Goal: Task Accomplishment & Management: Manage account settings

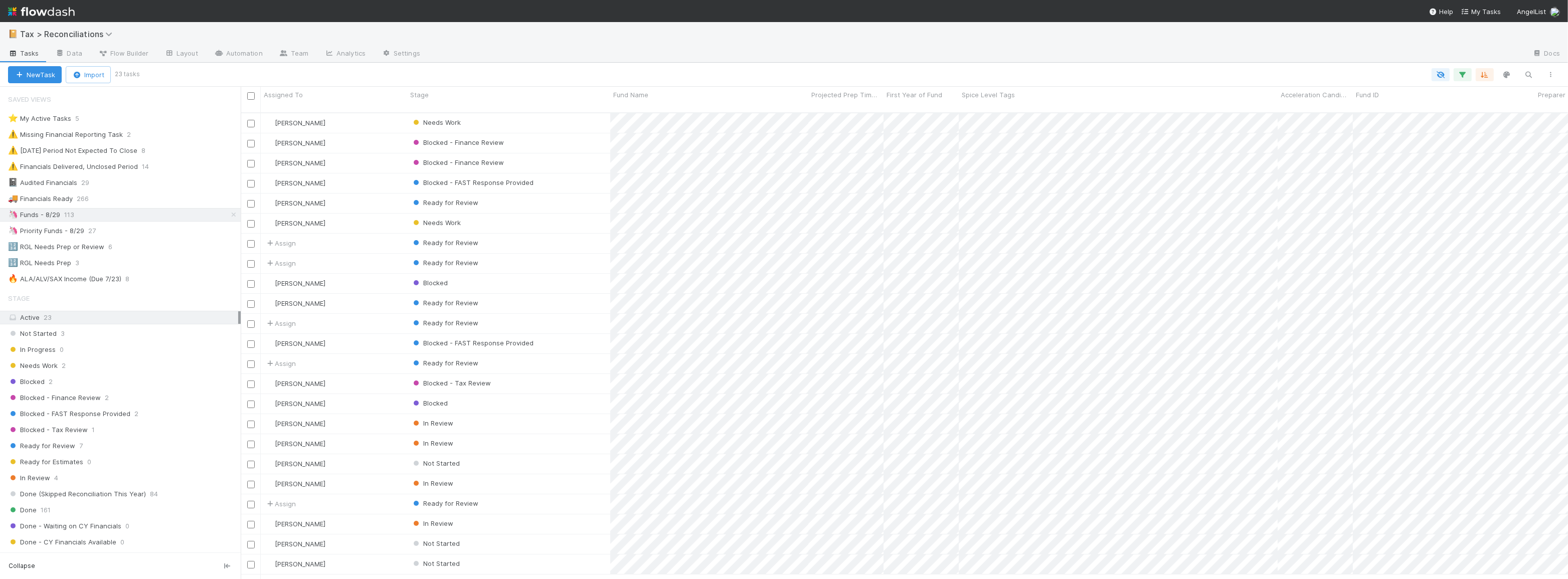
scroll to position [468, 1320]
click at [542, 440] on div "In Review" at bounding box center [509, 444] width 203 height 19
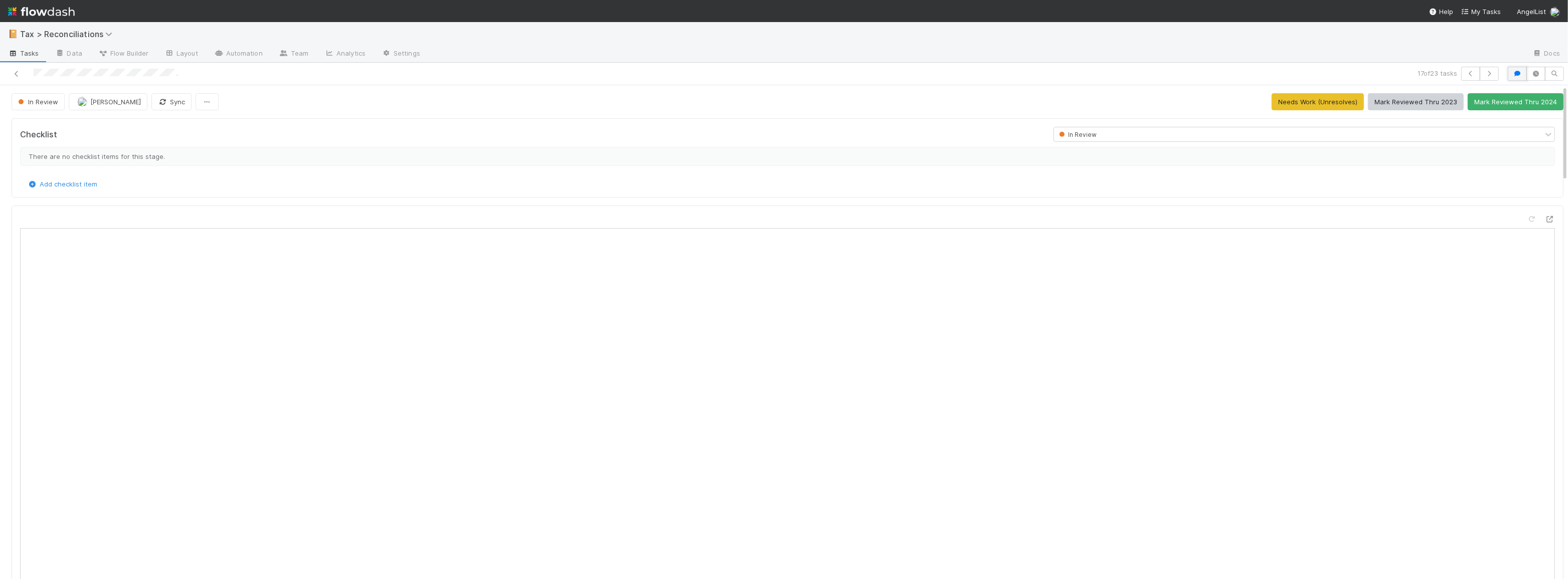
click at [1513, 74] on icon "button" at bounding box center [1517, 74] width 10 height 6
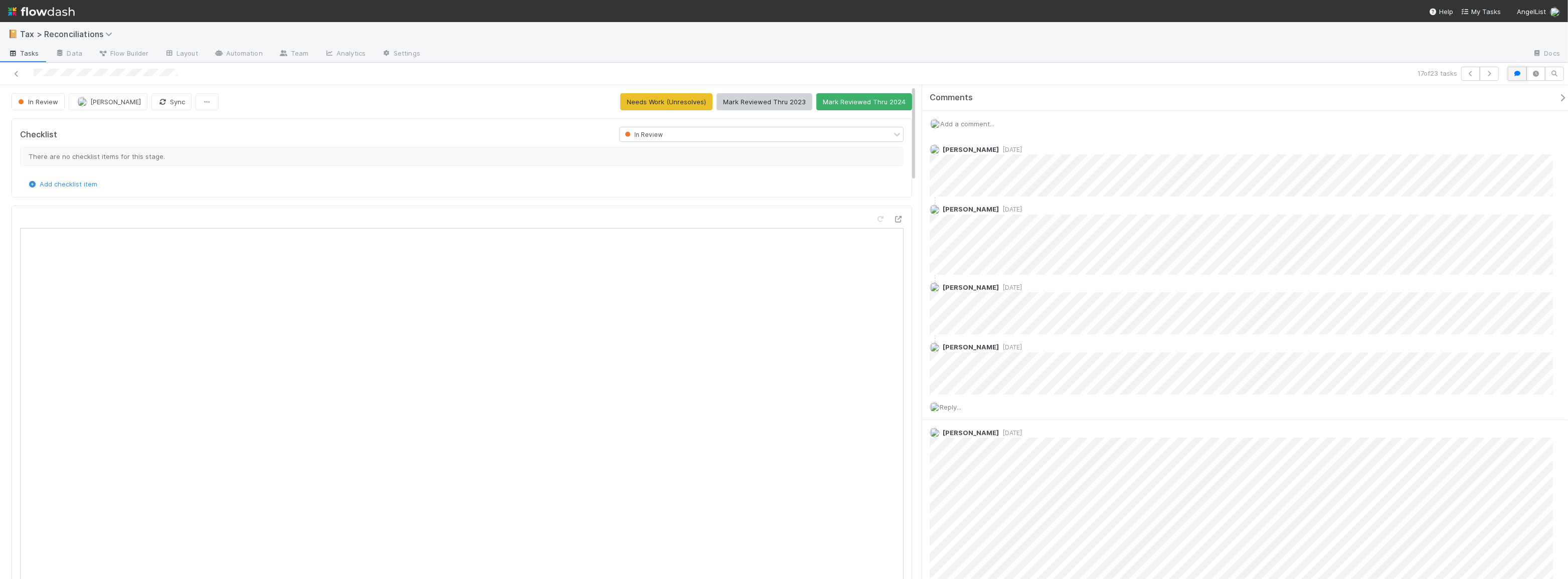
click at [1514, 74] on icon "button" at bounding box center [1517, 74] width 10 height 6
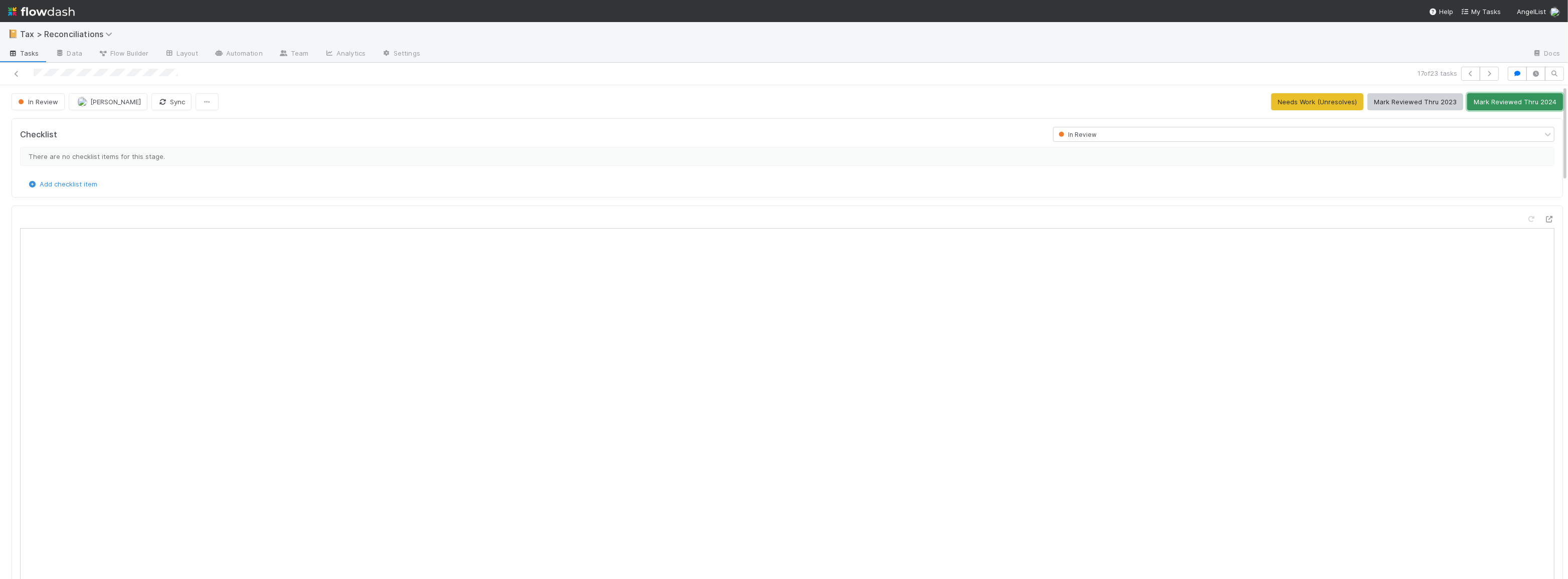
click at [1504, 107] on button "Mark Reviewed Thru 2024" at bounding box center [1514, 102] width 96 height 17
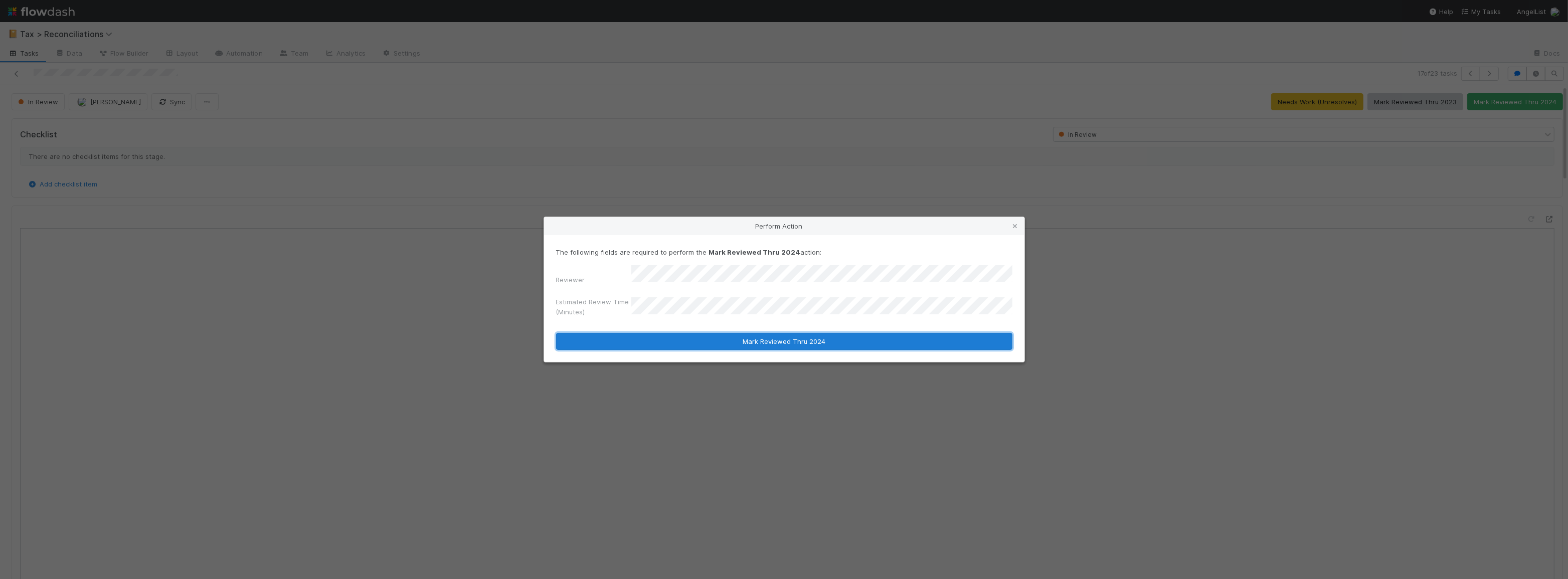
click at [847, 342] on button "Mark Reviewed Thru 2024" at bounding box center [785, 342] width 457 height 17
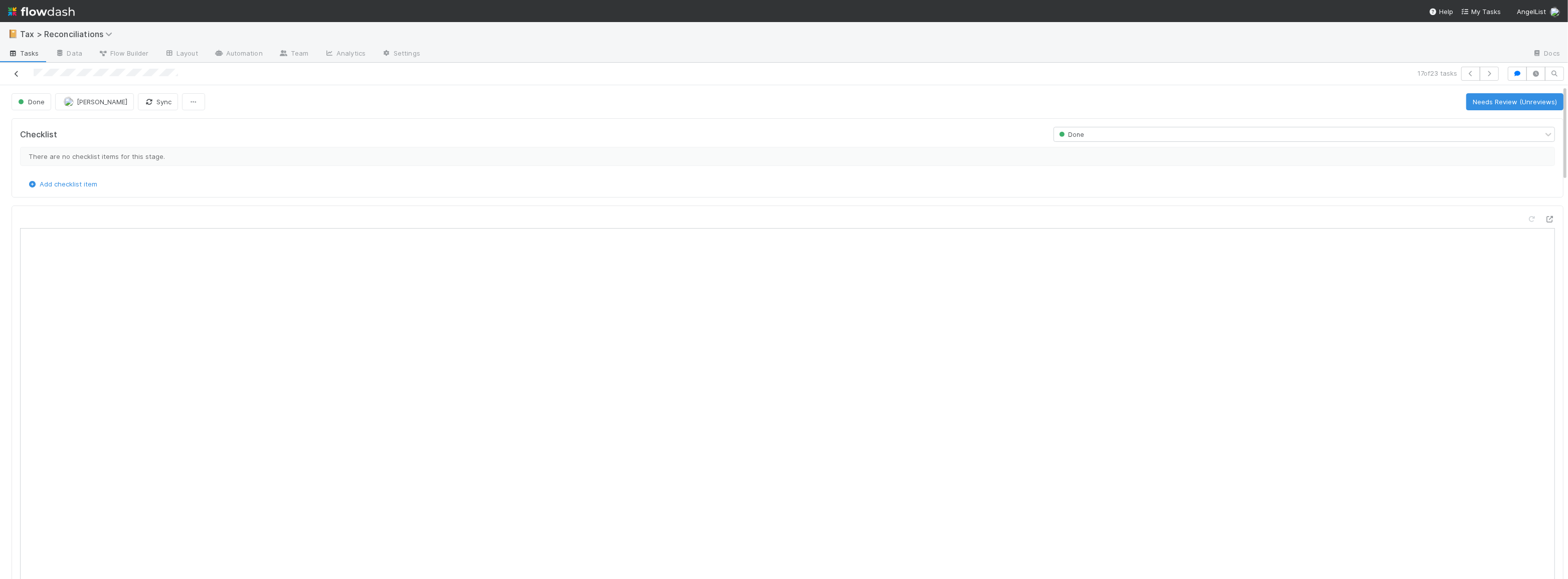
click at [15, 75] on icon at bounding box center [16, 74] width 10 height 7
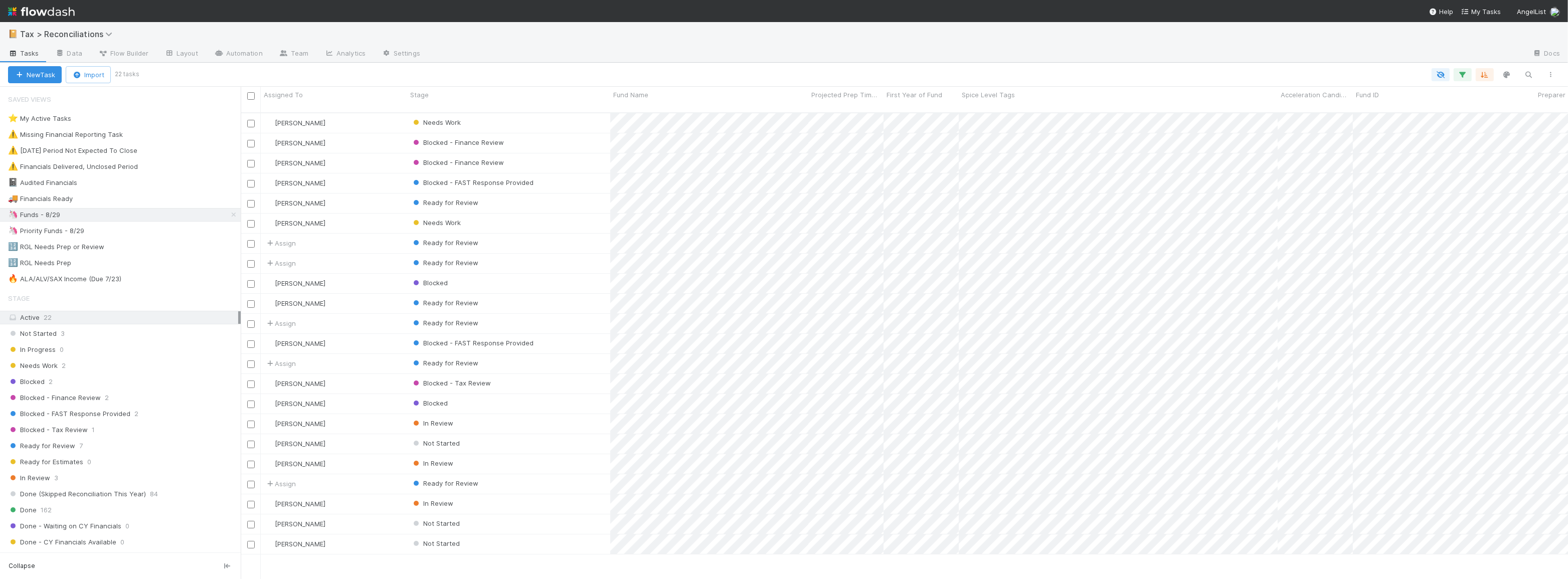
scroll to position [468, 1320]
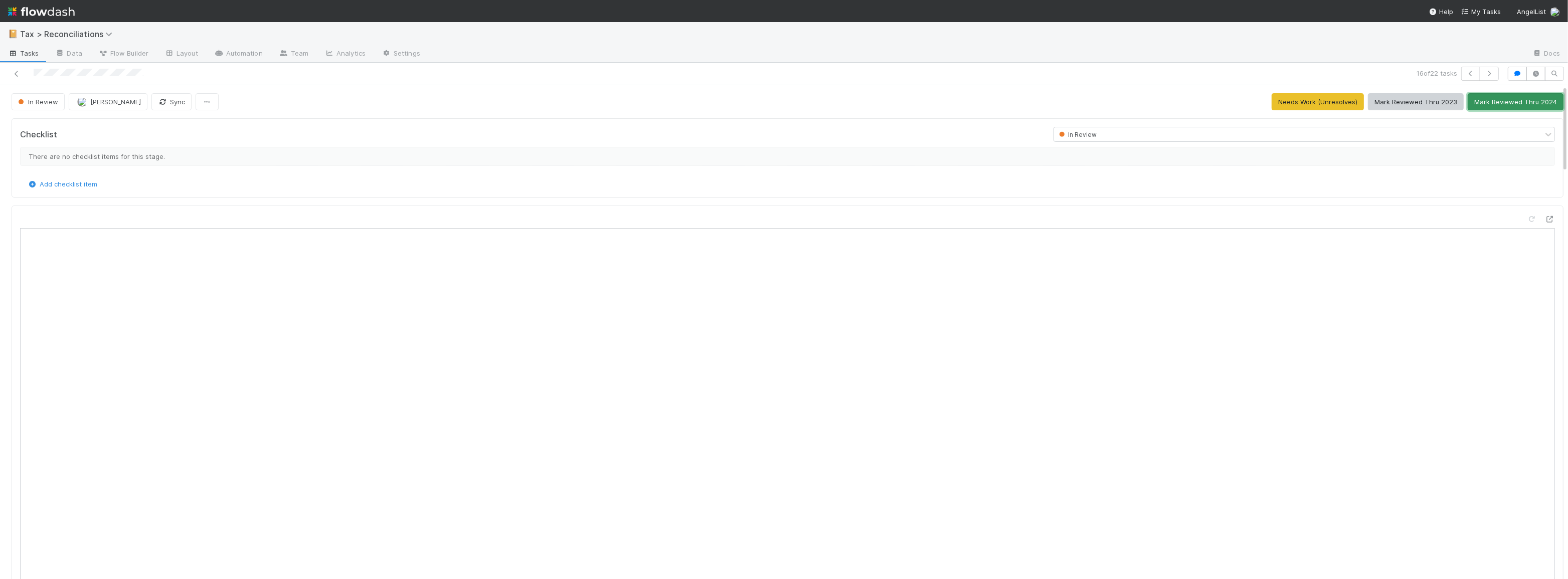
click at [1518, 105] on button "Mark Reviewed Thru 2024" at bounding box center [1515, 102] width 96 height 17
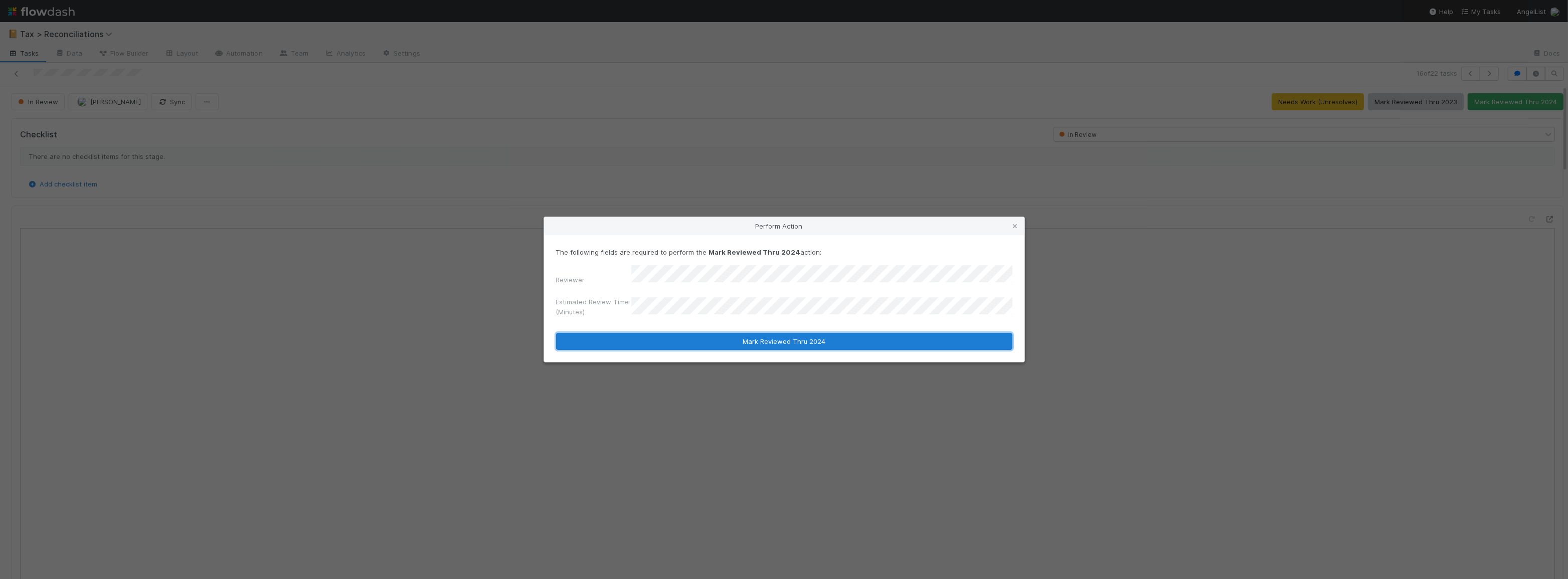
click at [716, 337] on button "Mark Reviewed Thru 2024" at bounding box center [785, 342] width 457 height 17
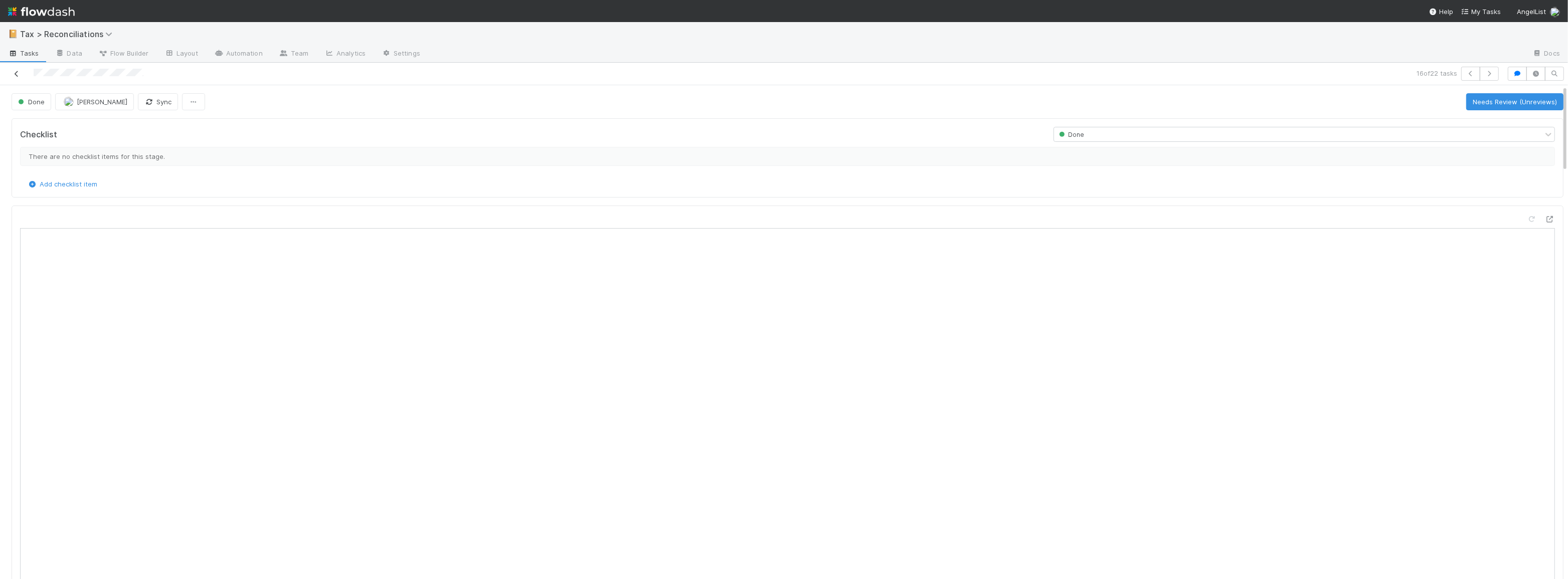
click at [15, 73] on icon at bounding box center [16, 74] width 10 height 7
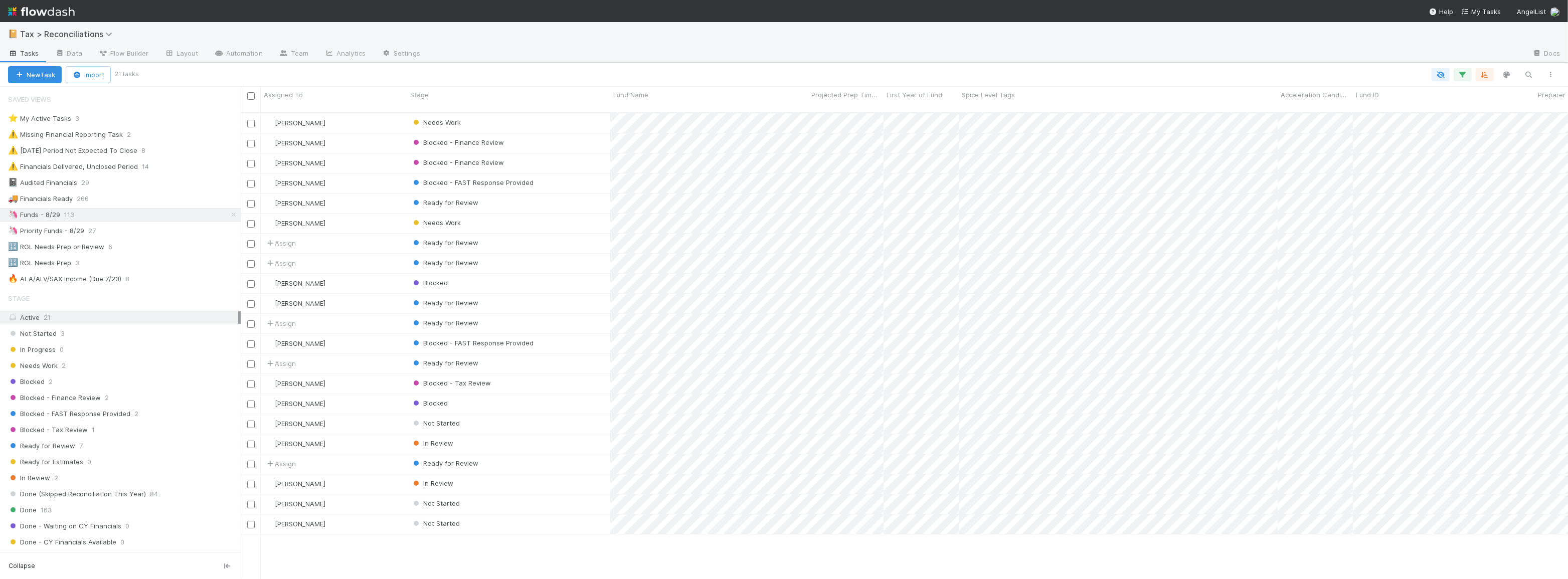
scroll to position [468, 1320]
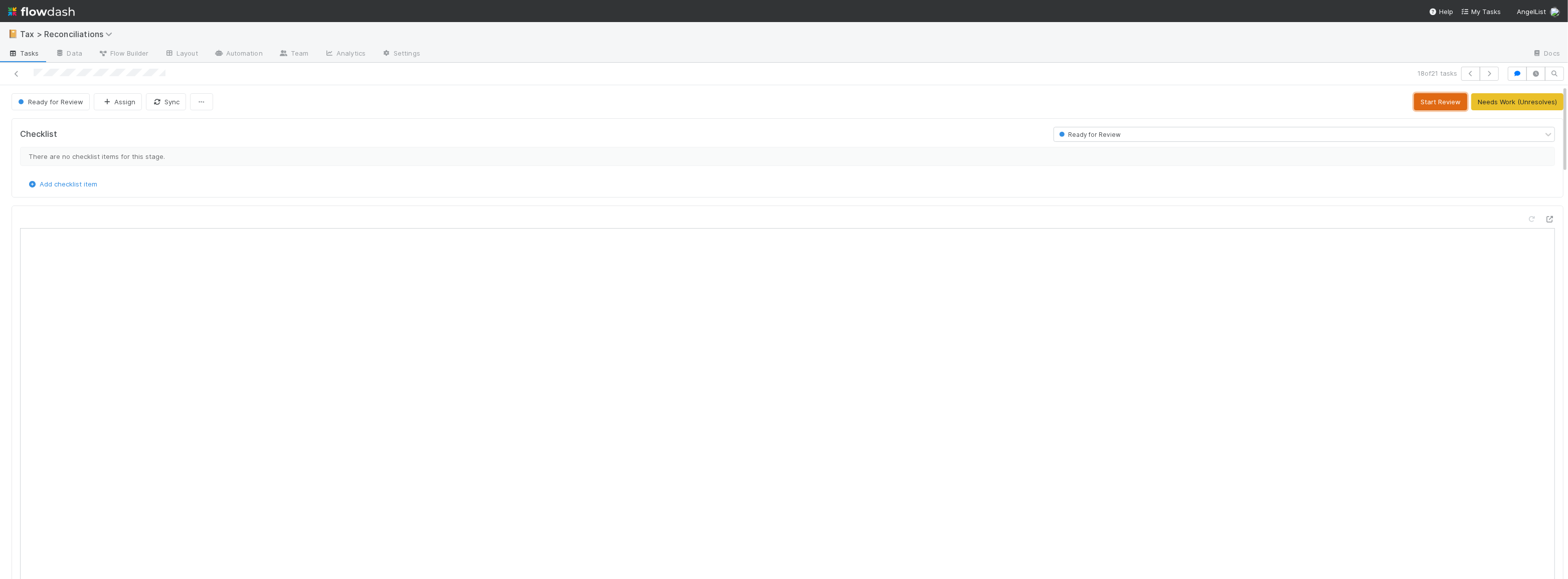
click at [1443, 104] on button "Start Review" at bounding box center [1440, 102] width 53 height 17
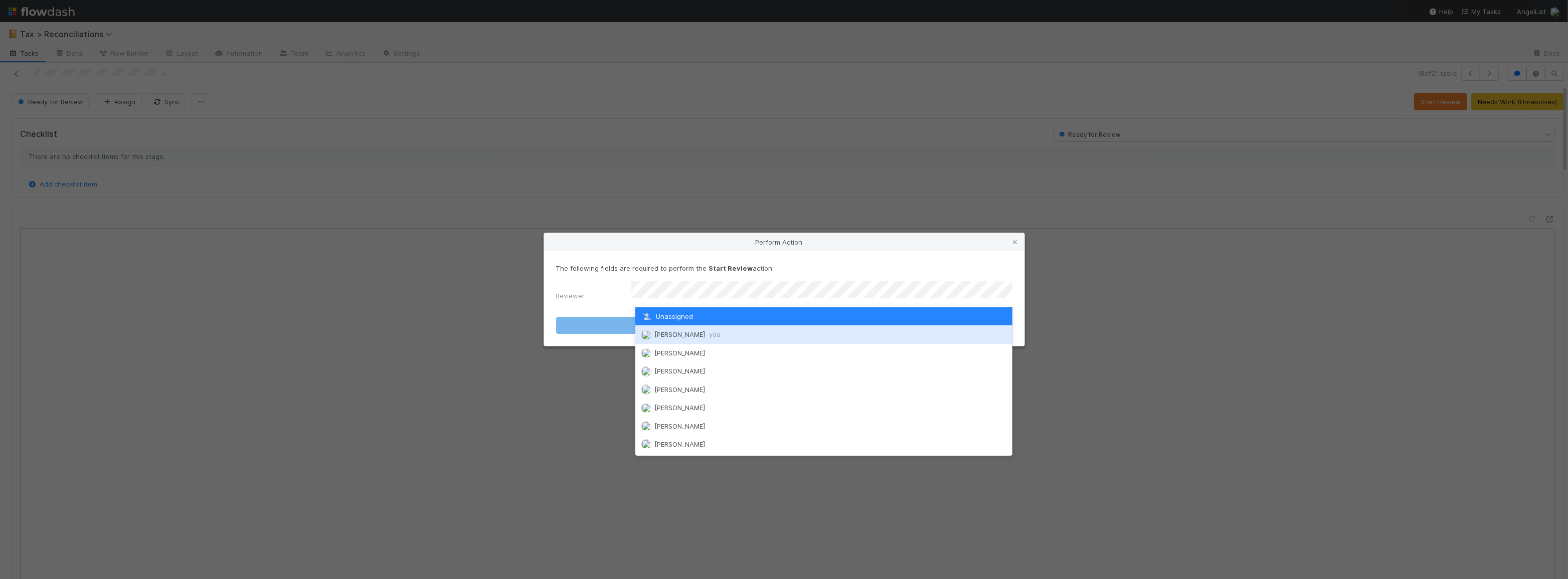
click at [875, 326] on div "Moein Zandi you" at bounding box center [824, 335] width 377 height 18
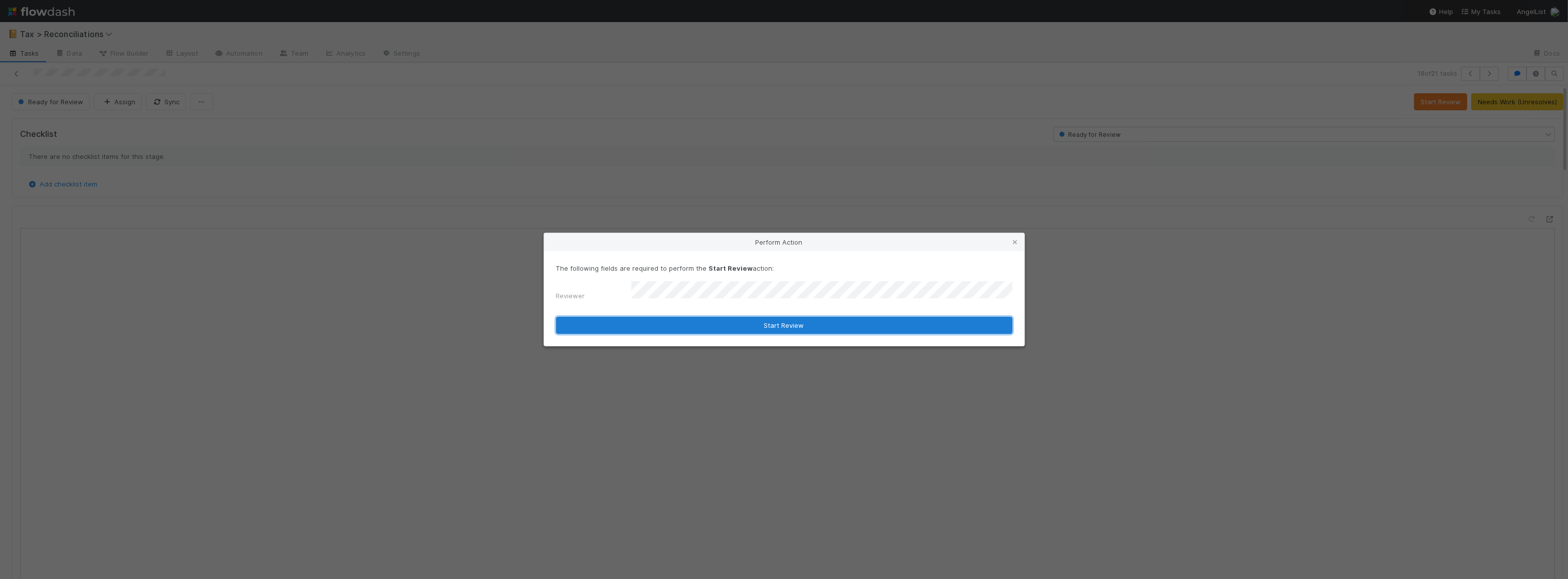
click at [881, 322] on button "Start Review" at bounding box center [785, 326] width 457 height 17
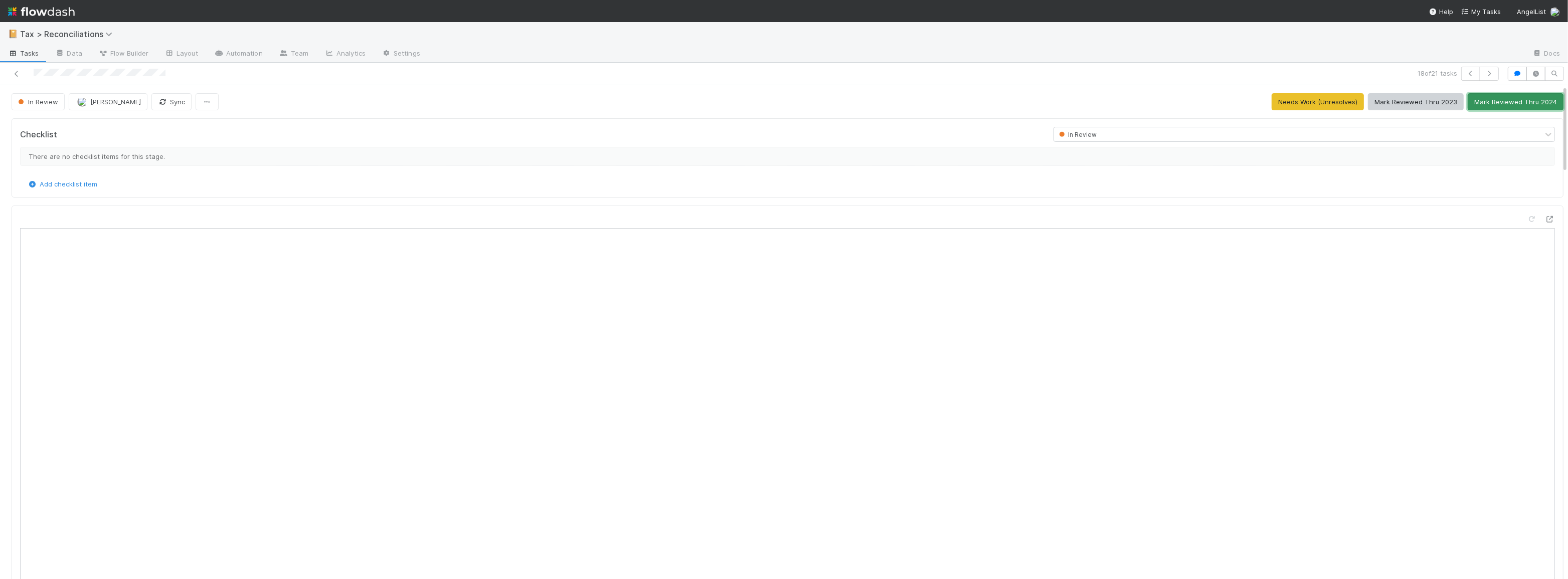
click at [1499, 107] on button "Mark Reviewed Thru 2024" at bounding box center [1515, 102] width 96 height 17
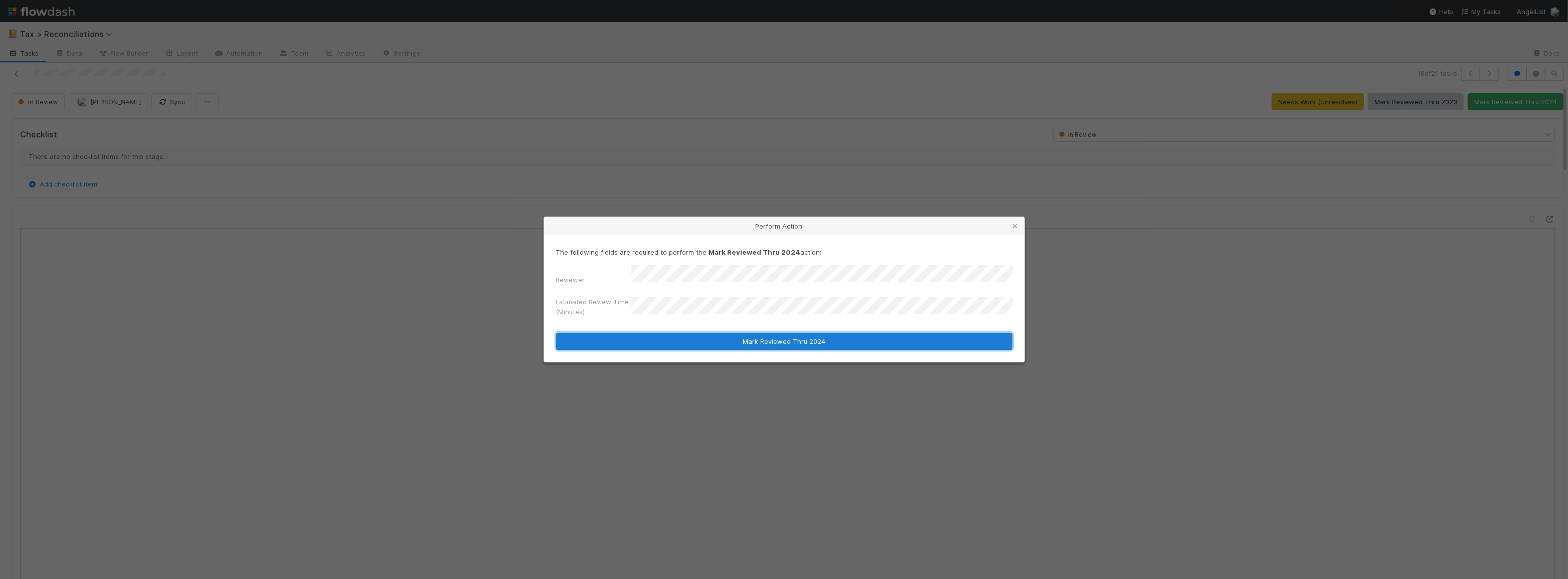
click at [833, 333] on button "Mark Reviewed Thru 2024" at bounding box center [785, 342] width 457 height 17
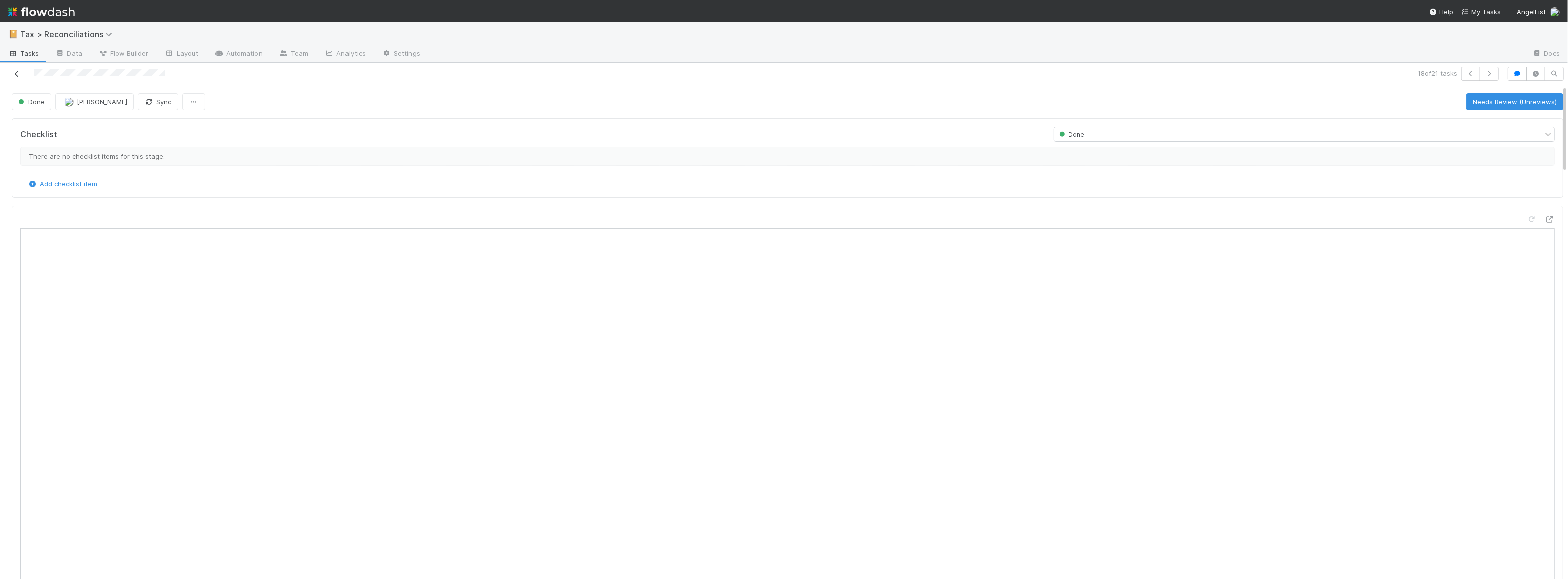
click at [19, 72] on icon at bounding box center [16, 74] width 10 height 7
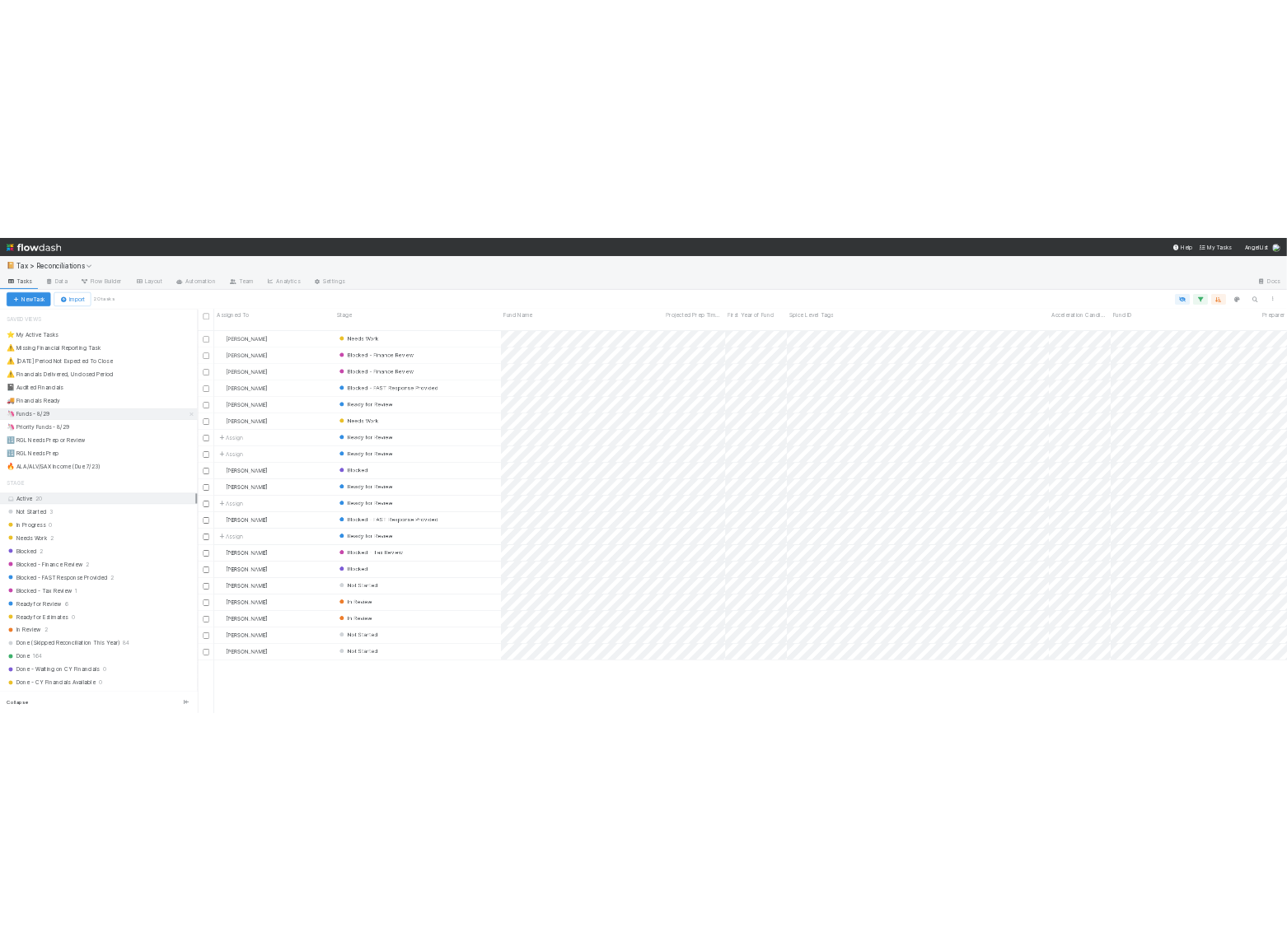
scroll to position [768, 2169]
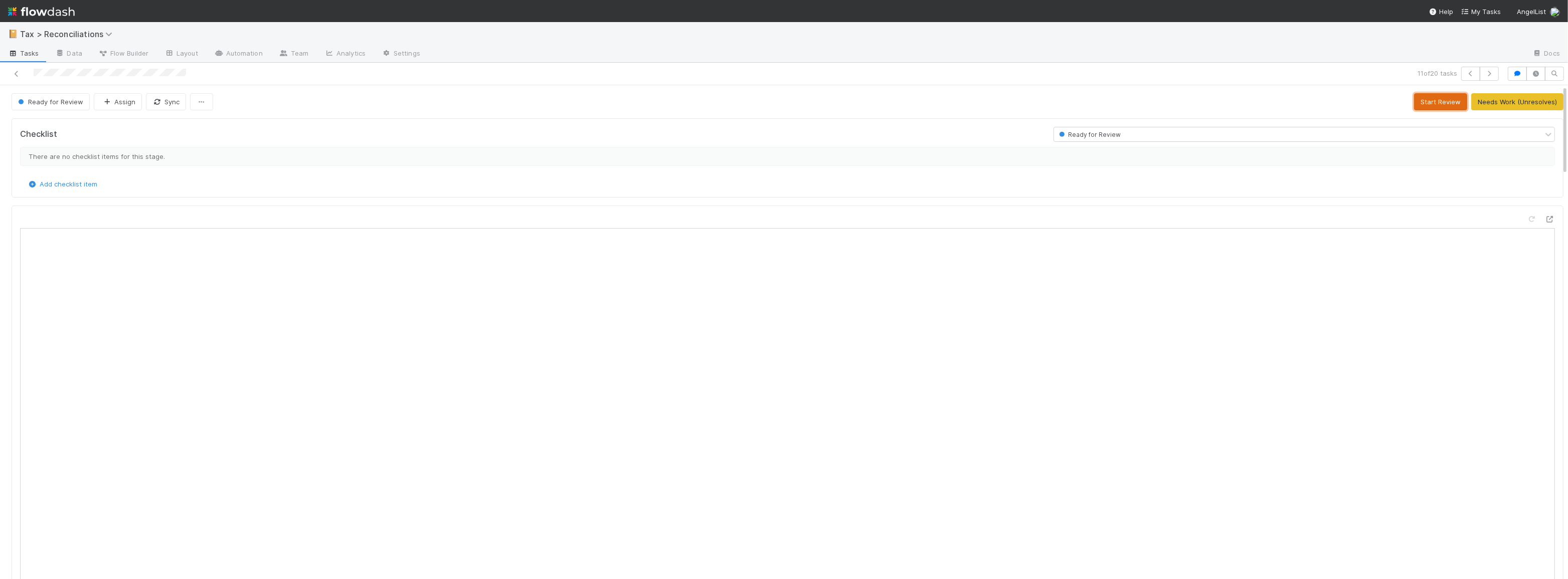
click at [1427, 94] on button "Start Review" at bounding box center [1440, 102] width 53 height 17
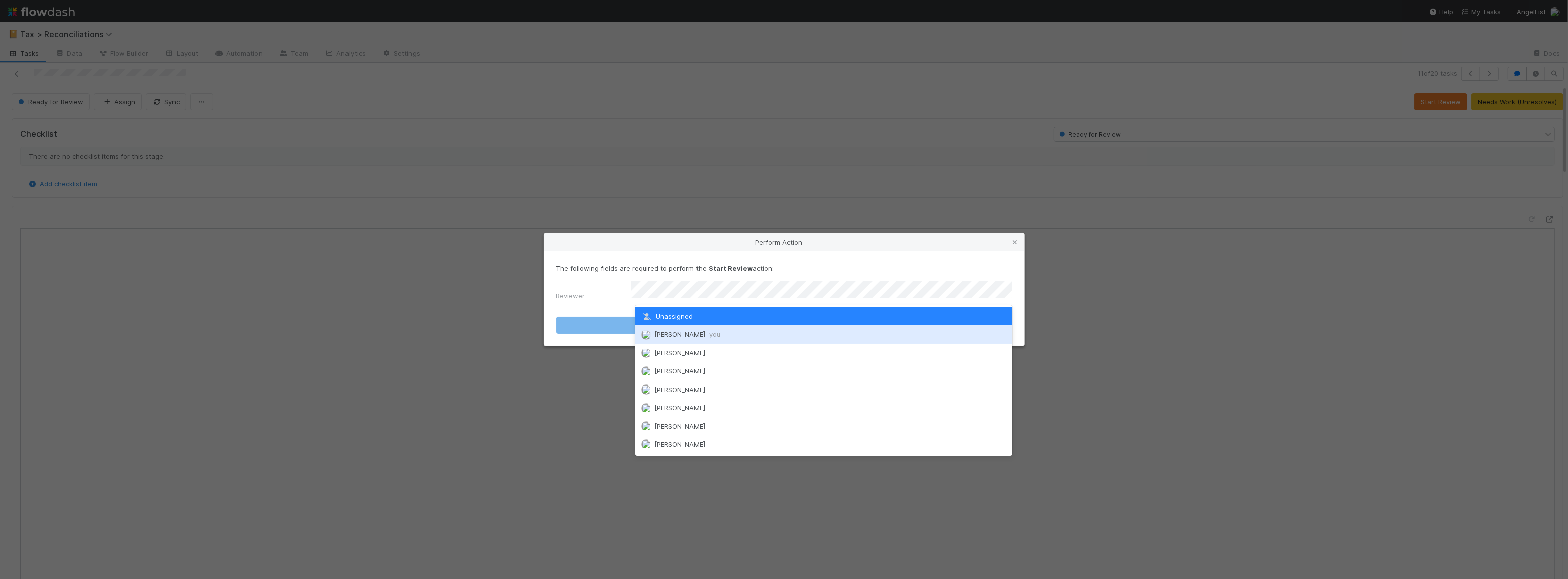
click at [847, 332] on div "Moein Zandi you" at bounding box center [824, 335] width 377 height 18
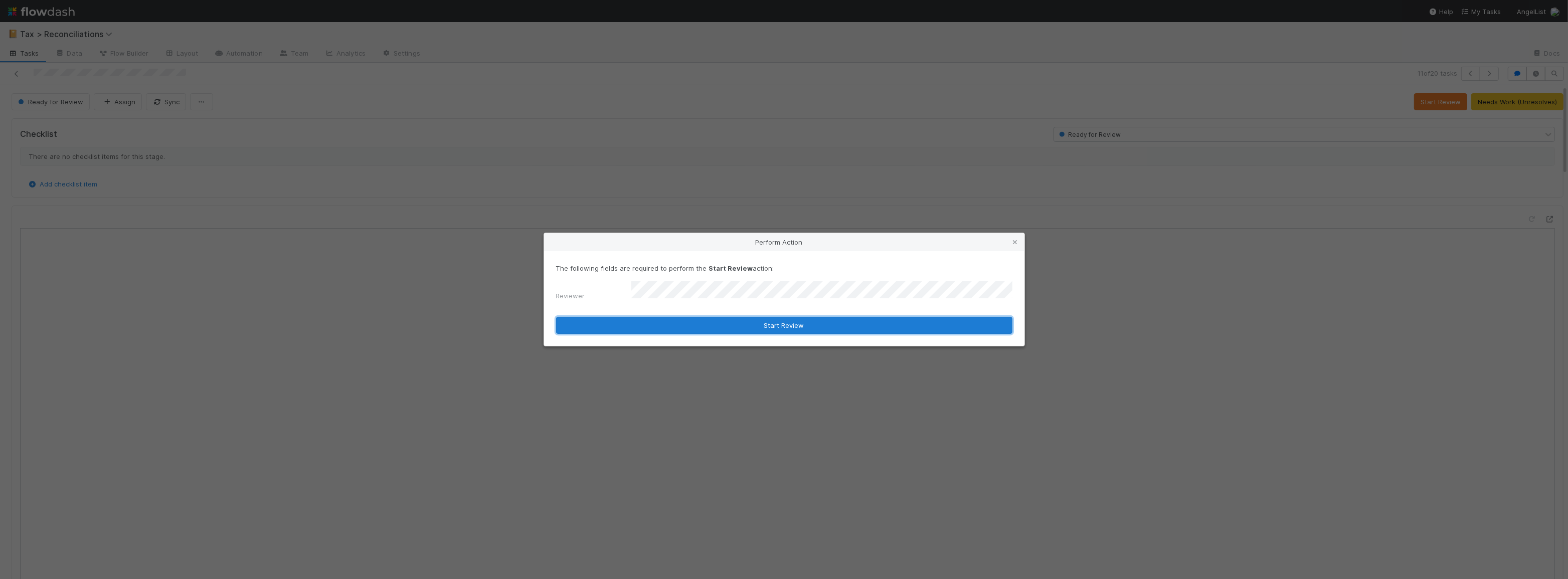
click at [838, 322] on button "Start Review" at bounding box center [785, 326] width 457 height 17
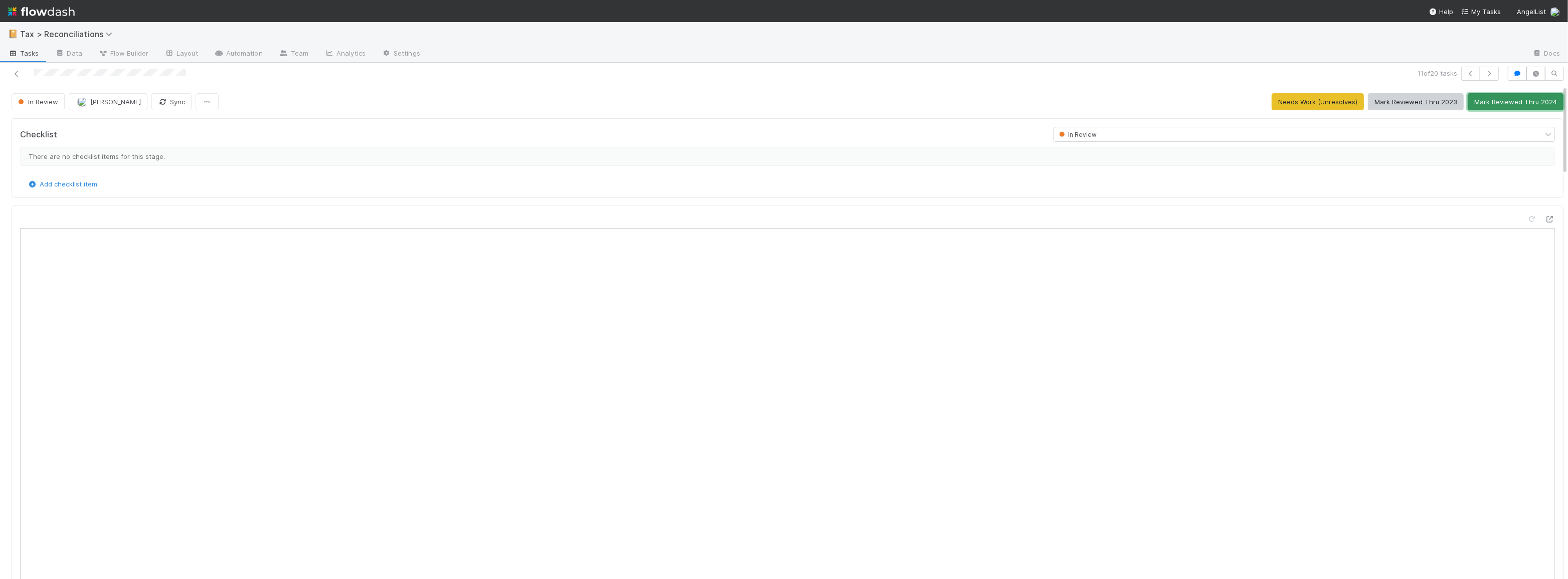
click at [1504, 101] on button "Mark Reviewed Thru 2024" at bounding box center [1515, 102] width 96 height 17
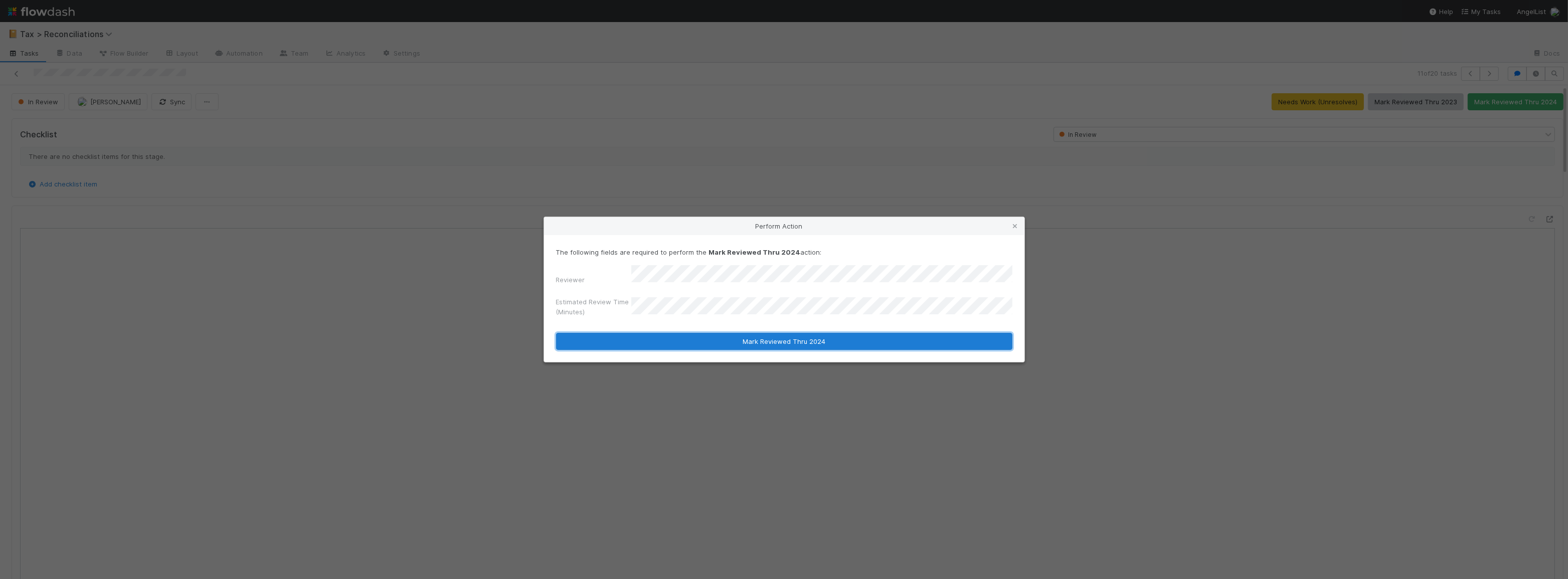
click at [795, 340] on button "Mark Reviewed Thru 2024" at bounding box center [785, 342] width 457 height 17
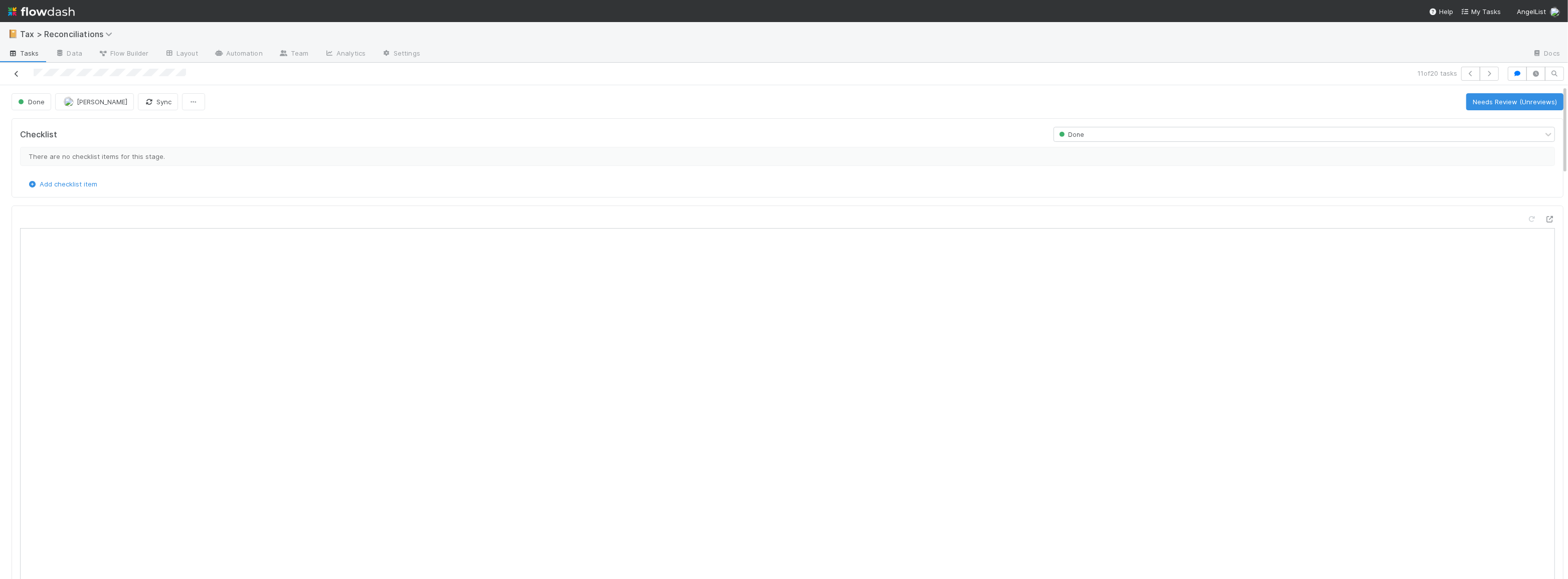
click at [16, 74] on icon at bounding box center [16, 74] width 10 height 7
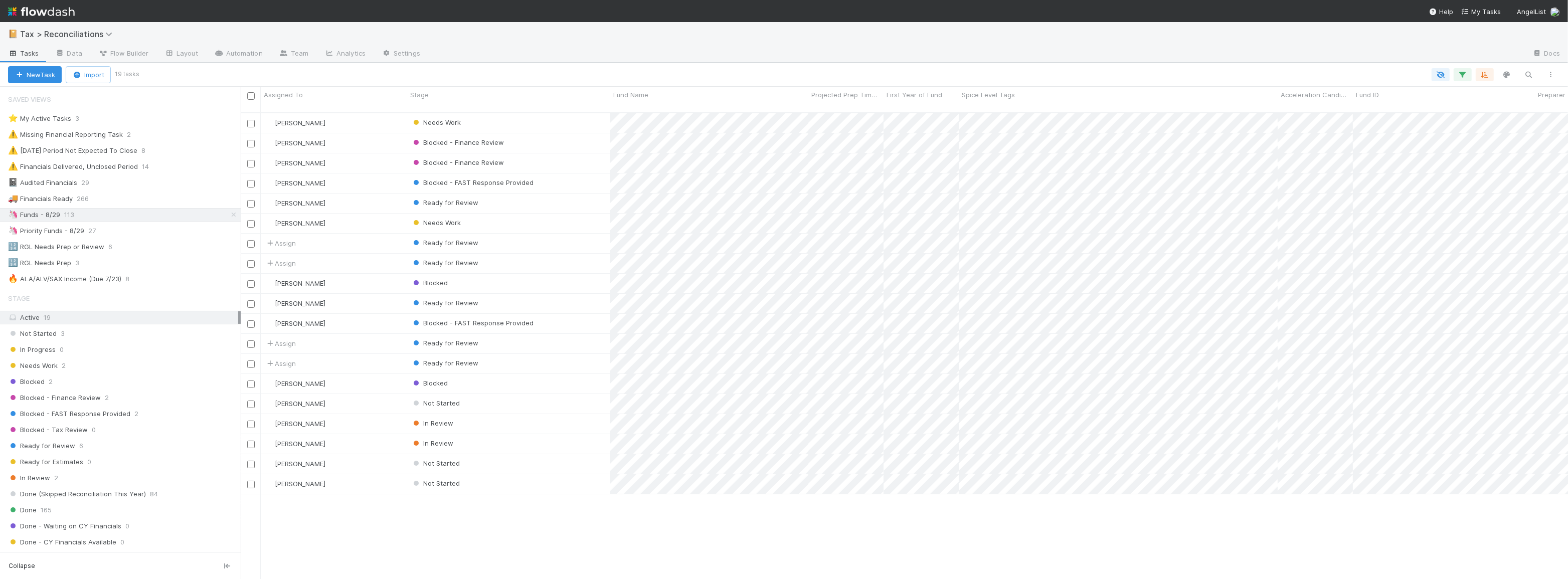
scroll to position [468, 1320]
click at [500, 254] on div "Ready for Review" at bounding box center [509, 264] width 203 height 19
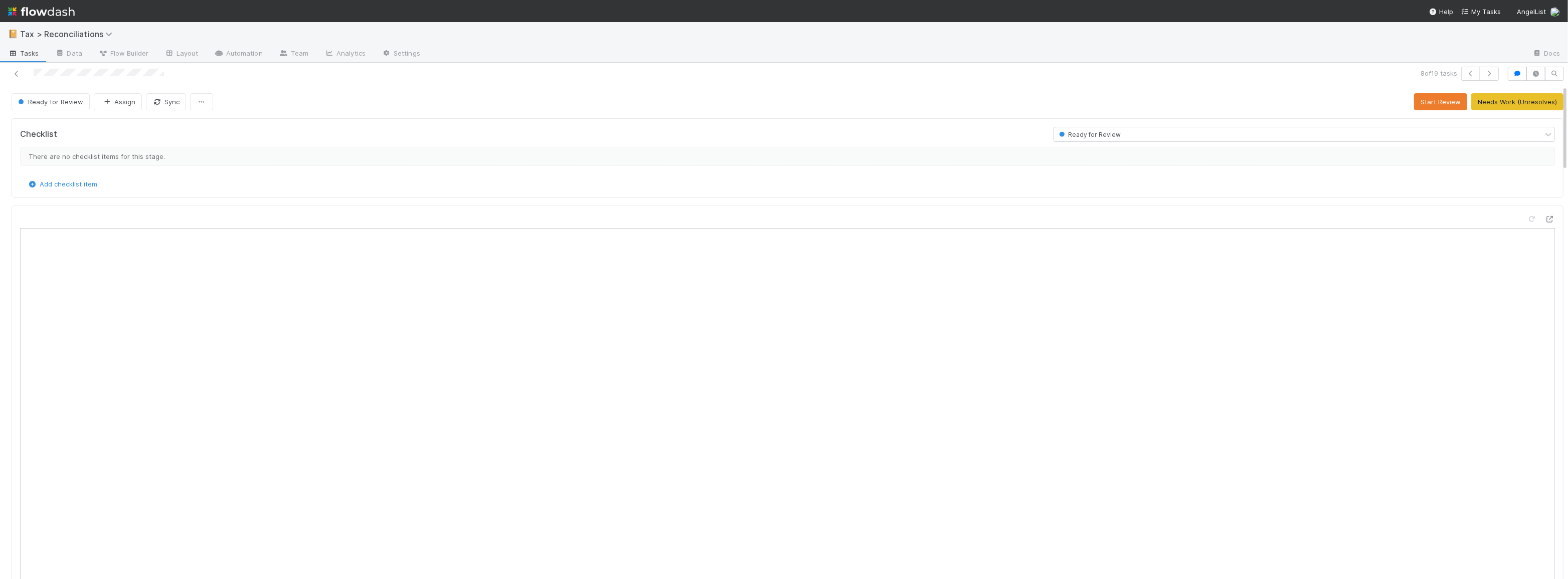
scroll to position [197, 741]
click at [1513, 67] on button "button" at bounding box center [1517, 74] width 19 height 14
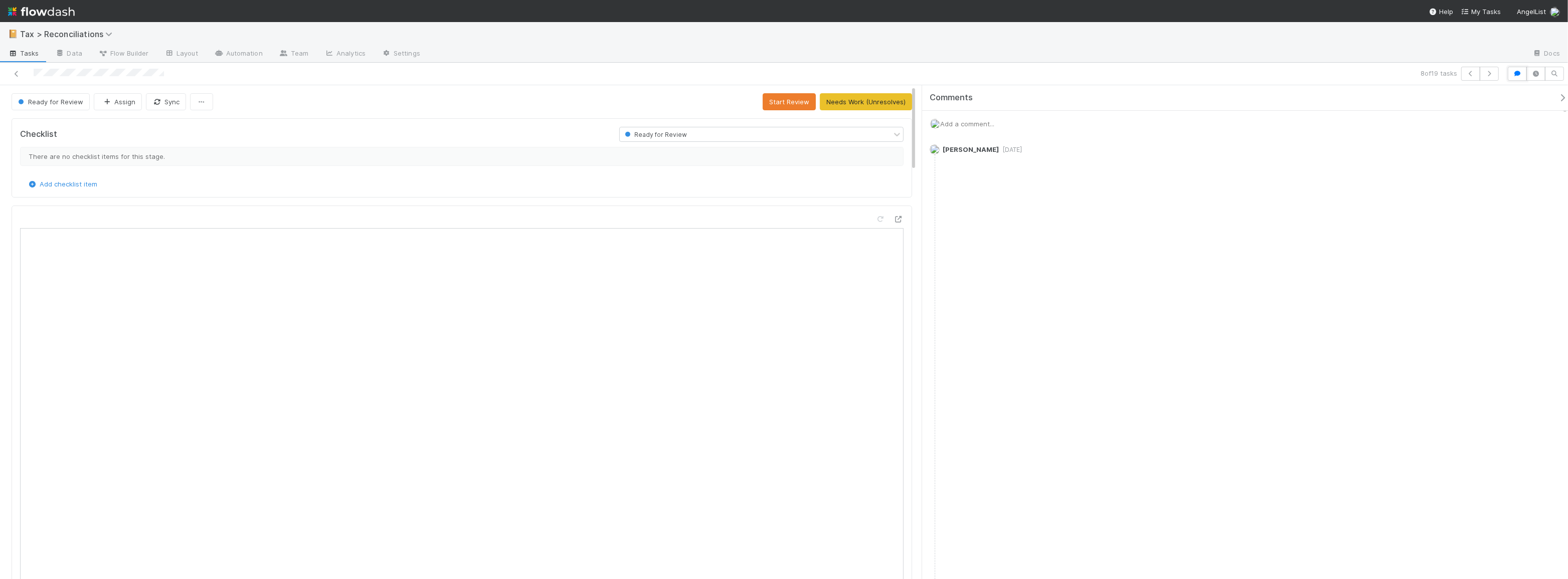
scroll to position [7, 7]
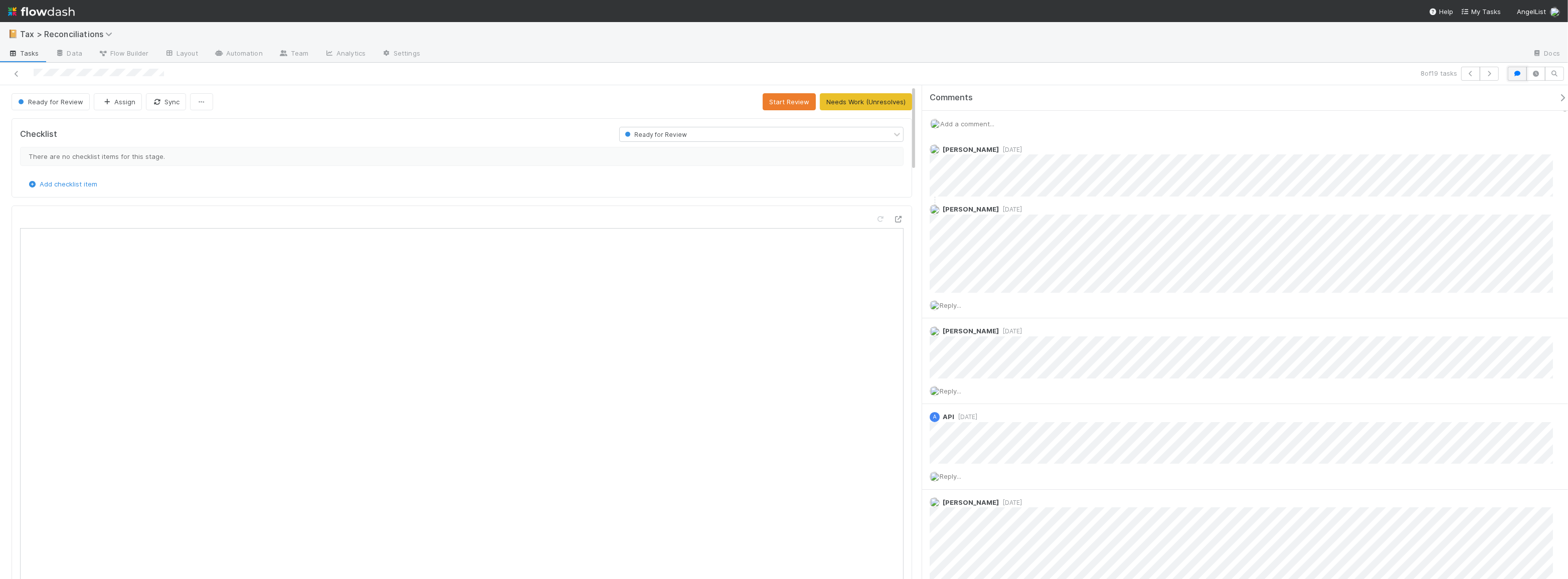
click at [1514, 72] on icon "button" at bounding box center [1517, 74] width 10 height 6
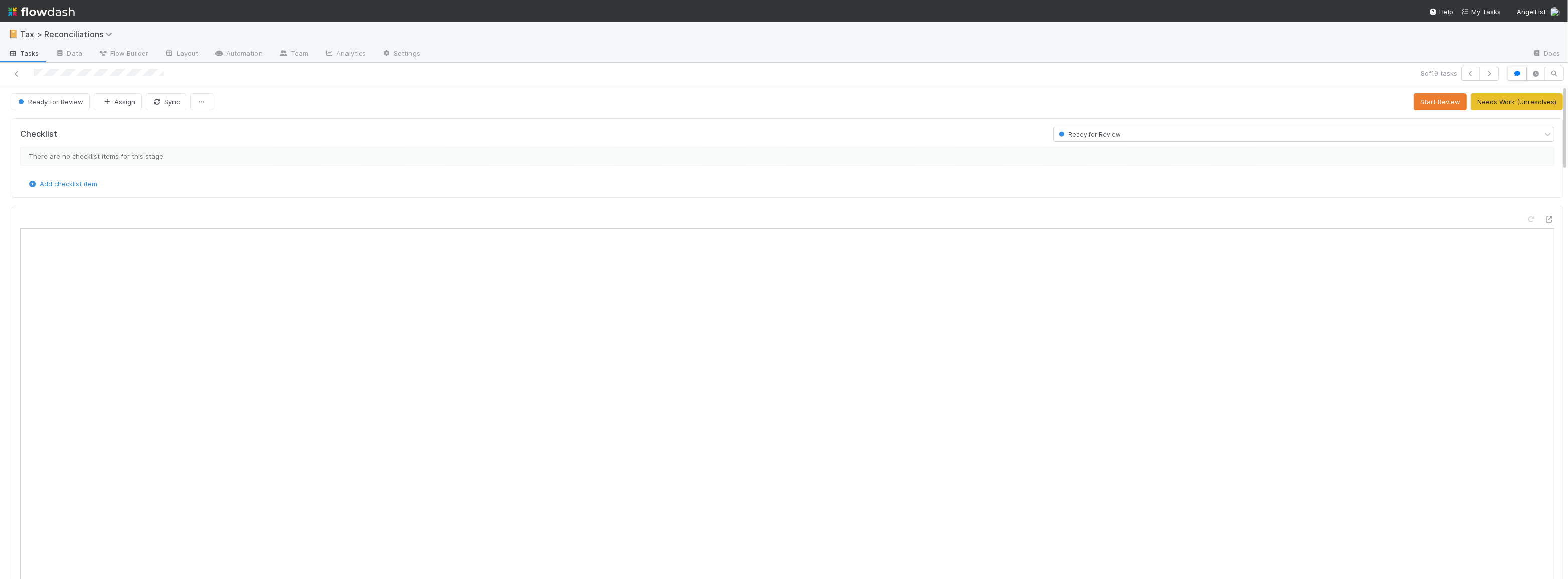
scroll to position [197, 741]
click at [10, 75] on div at bounding box center [380, 74] width 751 height 14
click at [13, 71] on icon at bounding box center [16, 74] width 10 height 7
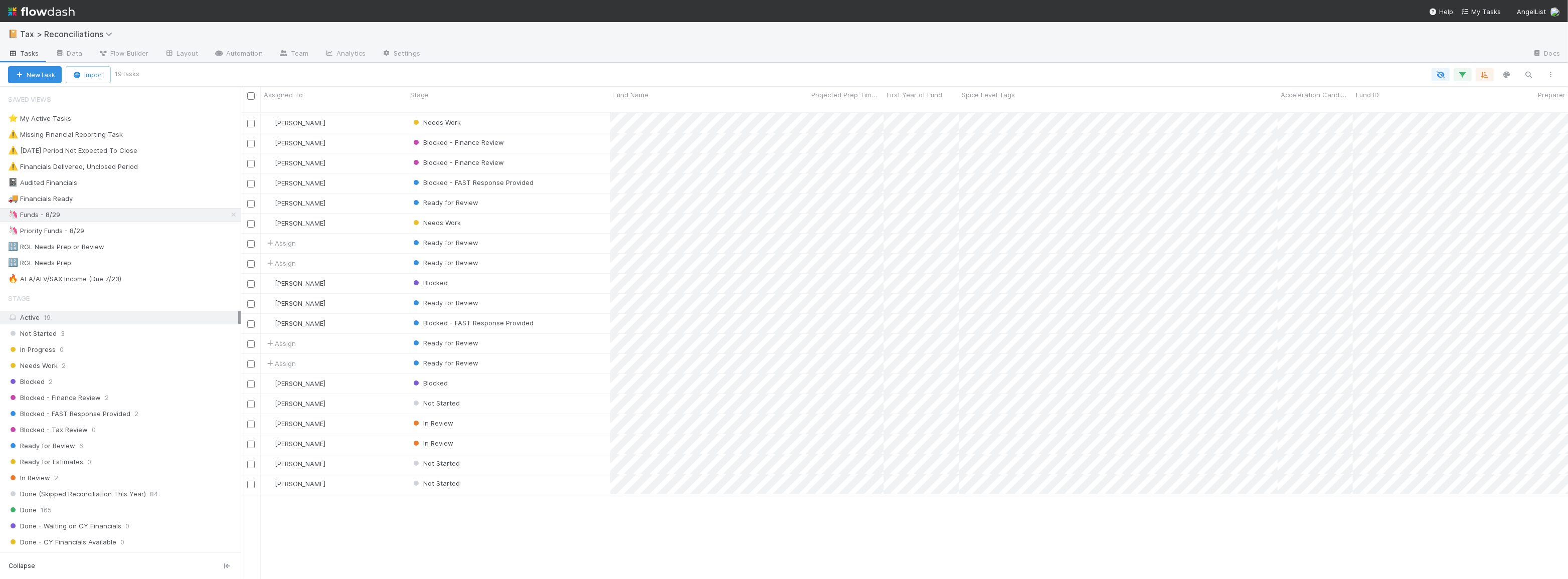
scroll to position [468, 1320]
click at [517, 195] on div "Ready for Review" at bounding box center [509, 203] width 203 height 19
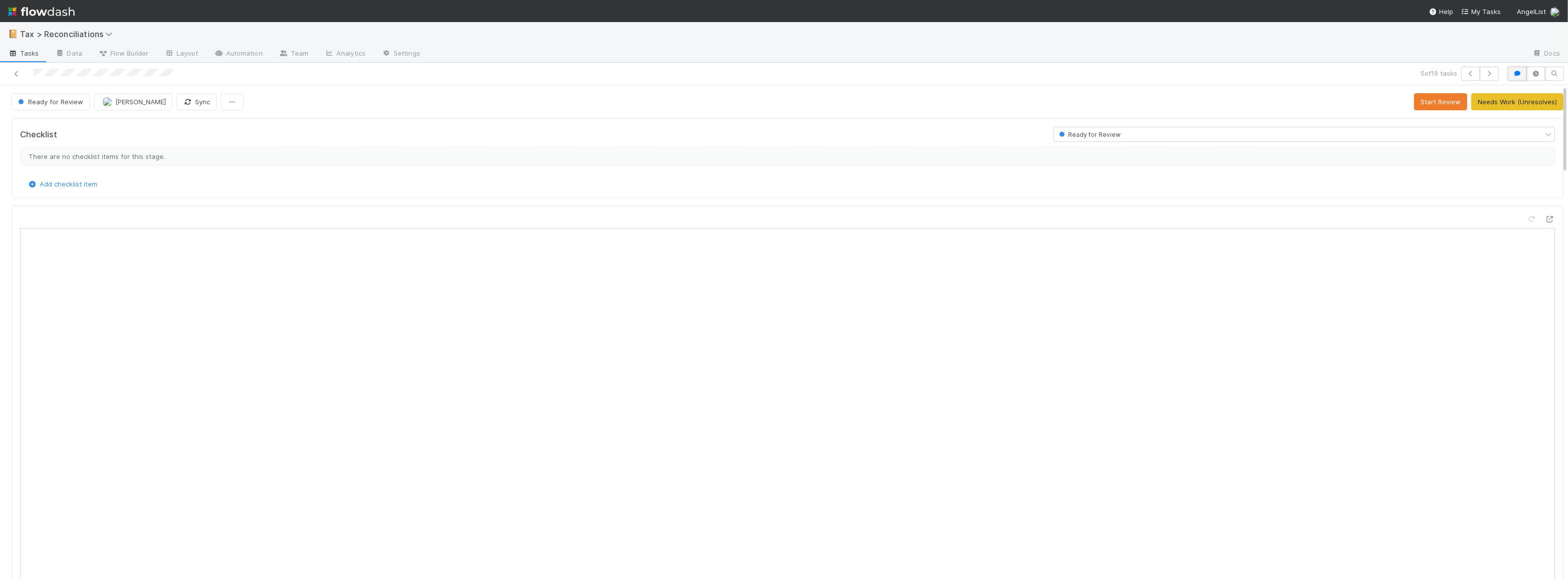
click at [1514, 78] on button "button" at bounding box center [1517, 74] width 19 height 14
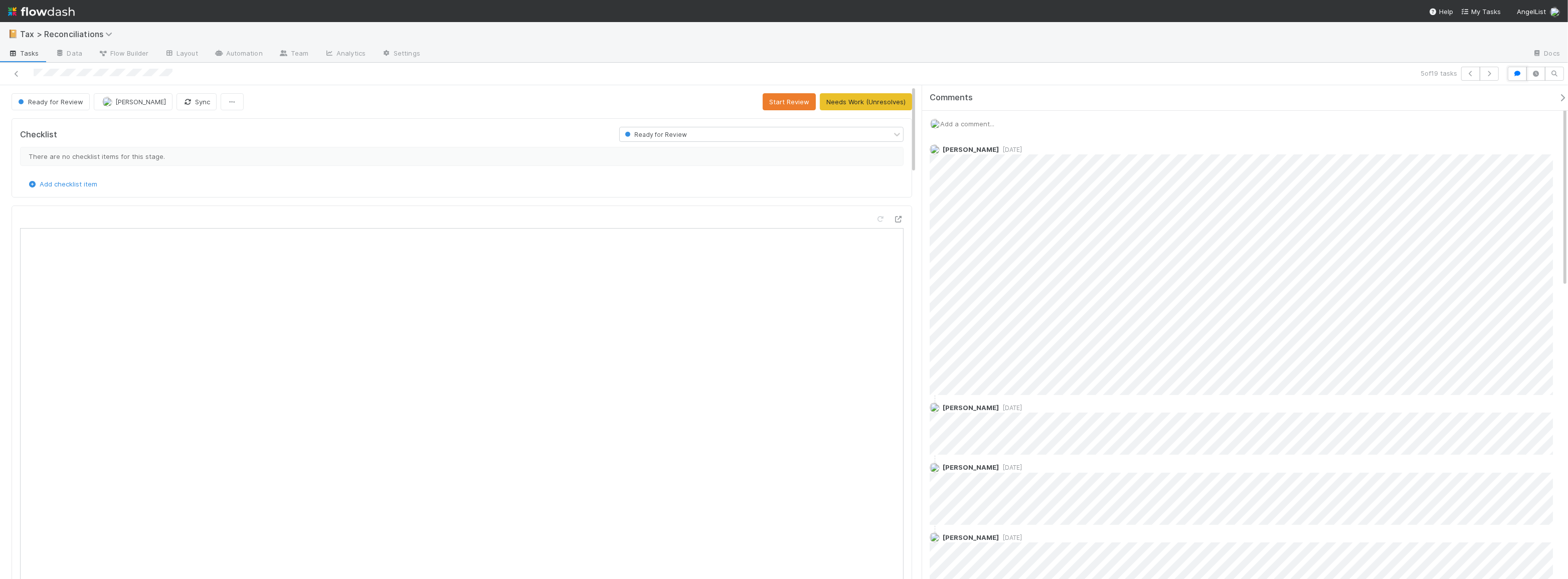
click at [1521, 71] on icon "button" at bounding box center [1517, 74] width 10 height 6
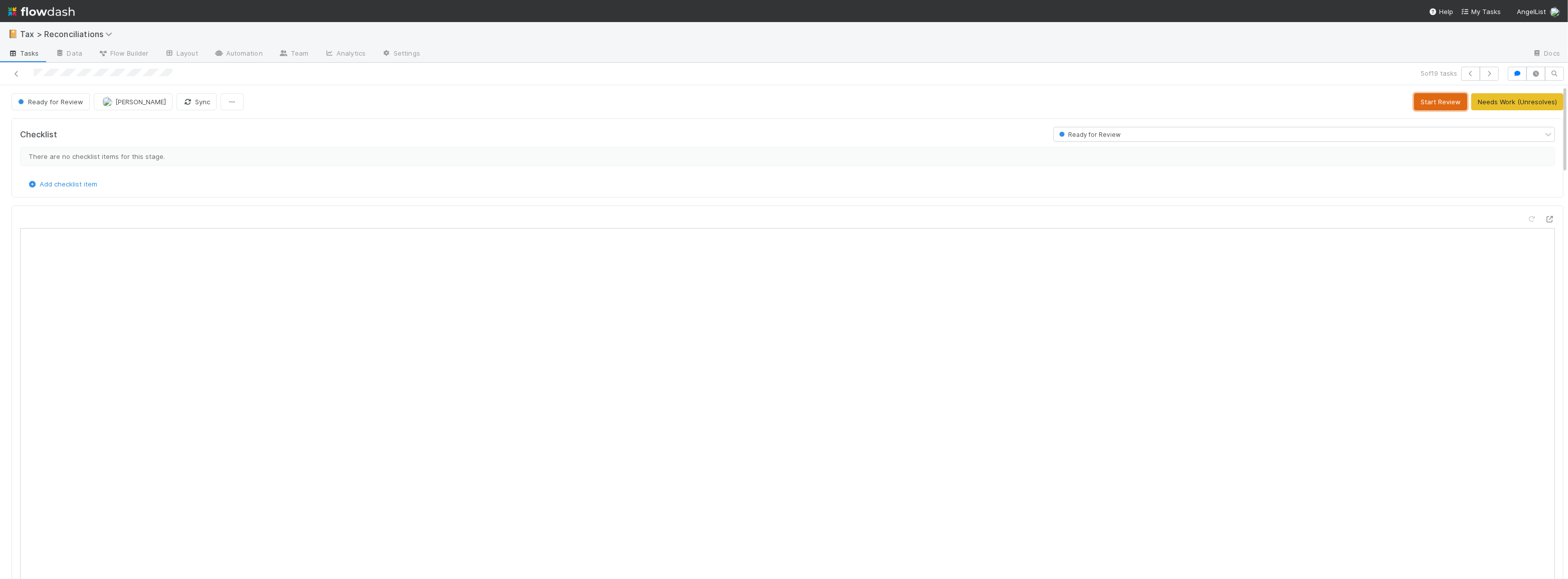
click at [1427, 96] on button "Start Review" at bounding box center [1440, 102] width 53 height 17
click at [1468, 105] on button "Mark Reviewed Thru 2024" at bounding box center [1515, 102] width 96 height 17
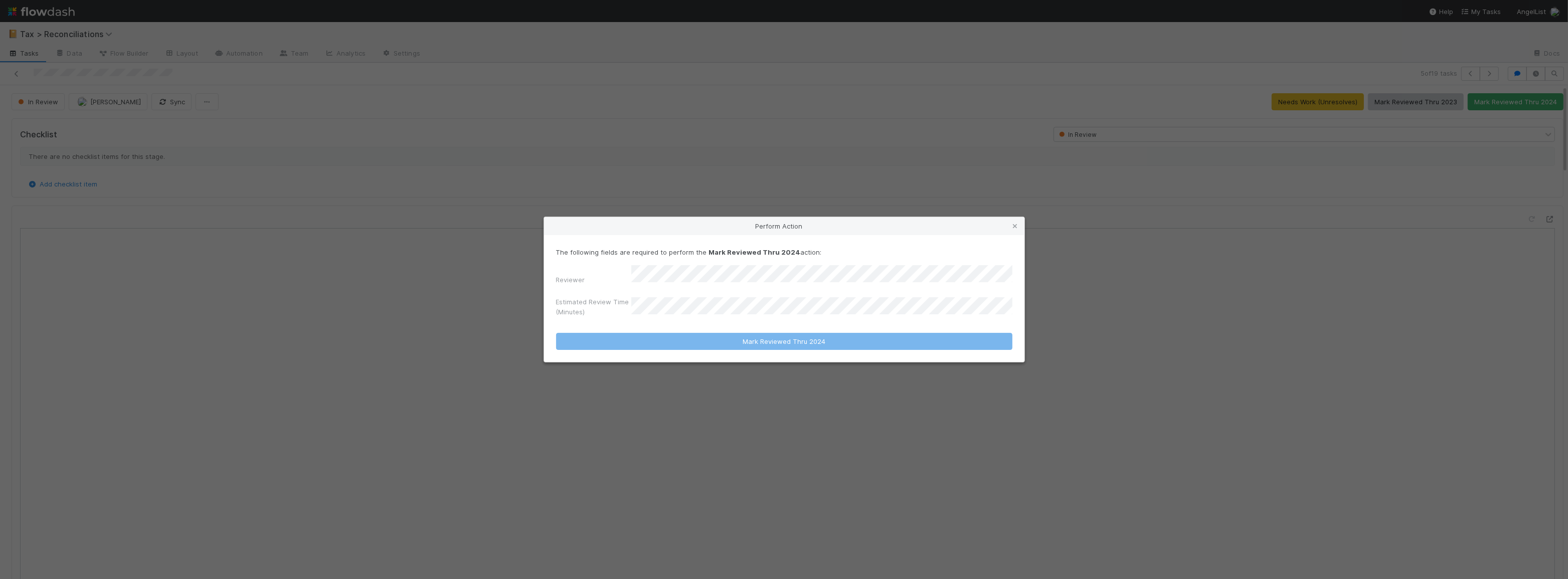
click at [844, 299] on div "Estimated Review Time (Minutes)" at bounding box center [785, 309] width 457 height 24
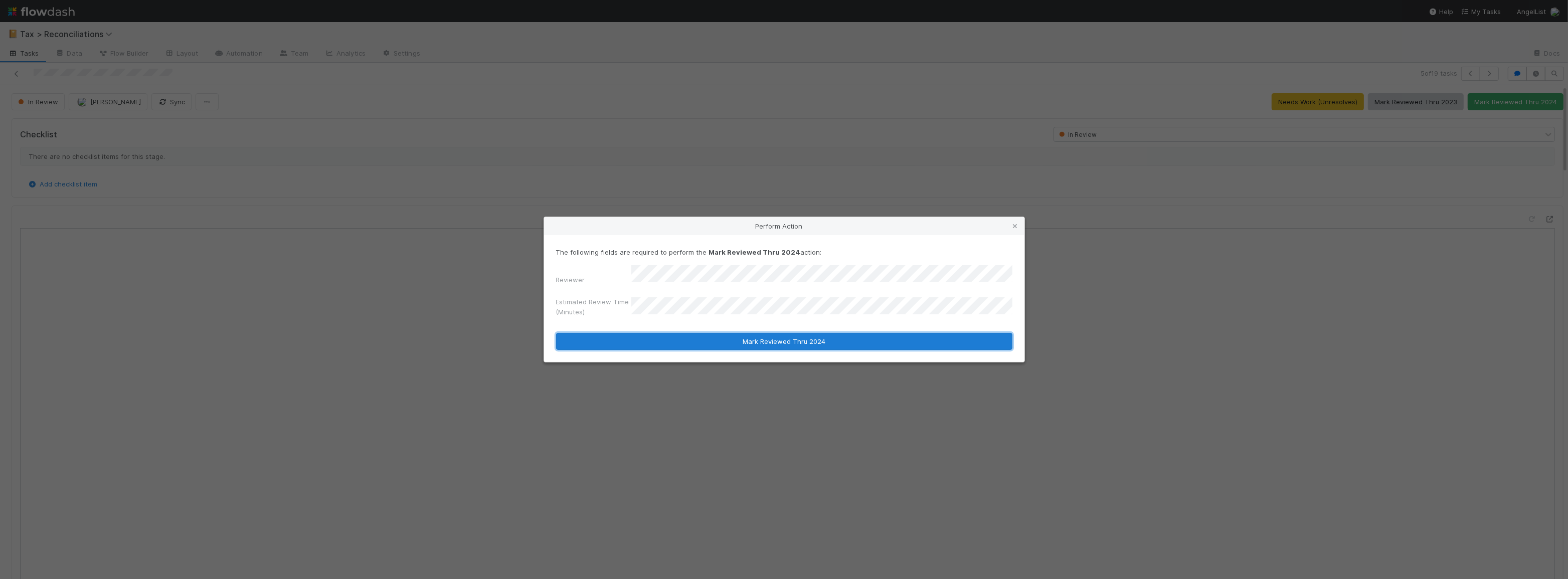
click at [827, 333] on button "Mark Reviewed Thru 2024" at bounding box center [785, 342] width 457 height 17
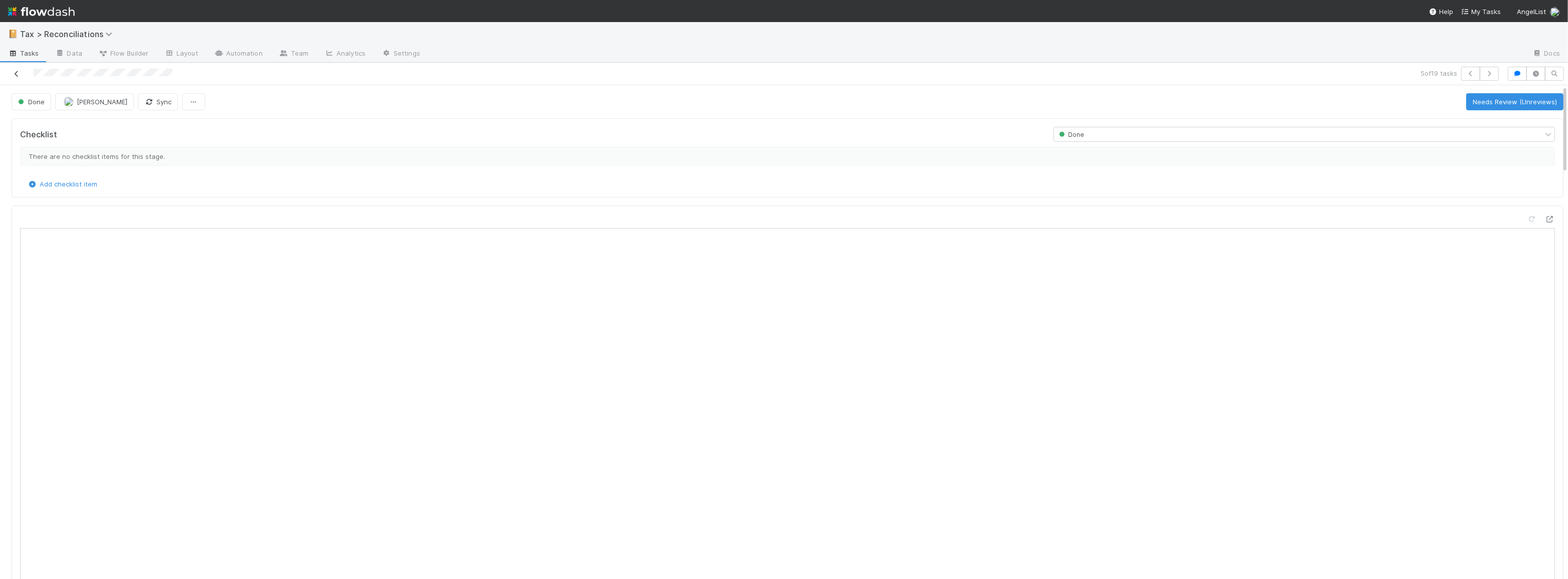
click at [19, 71] on icon at bounding box center [16, 74] width 10 height 7
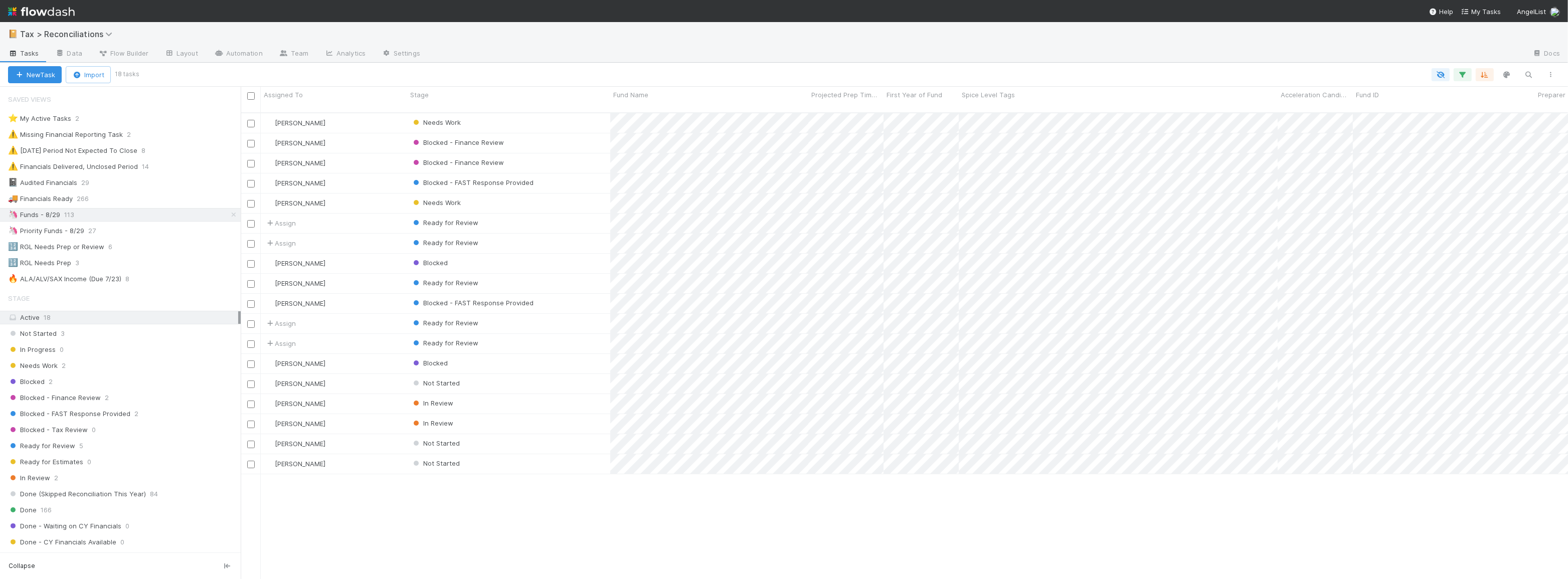
scroll to position [468, 1320]
click at [1460, 74] on icon "button" at bounding box center [1463, 74] width 10 height 9
click at [1171, 147] on link "And.." at bounding box center [1180, 144] width 32 height 15
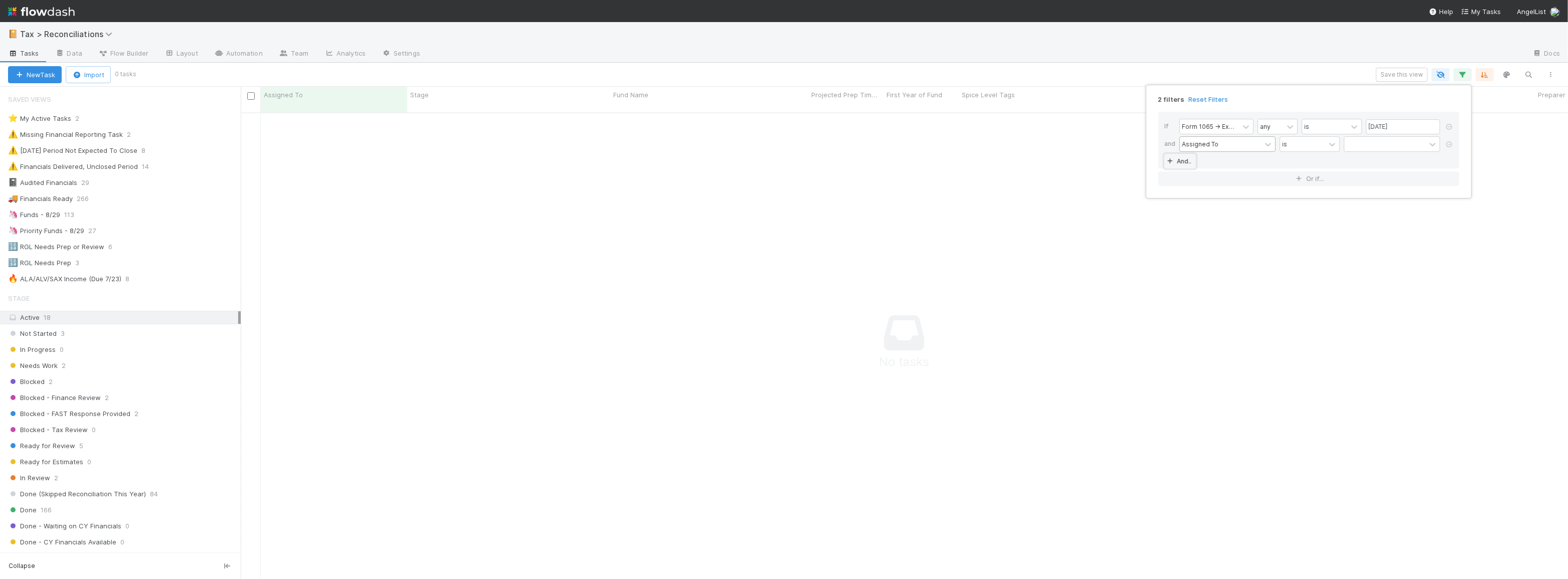
scroll to position [461, 1320]
click at [1199, 145] on div "Assigned To" at bounding box center [1200, 144] width 37 height 9
type input "ST"
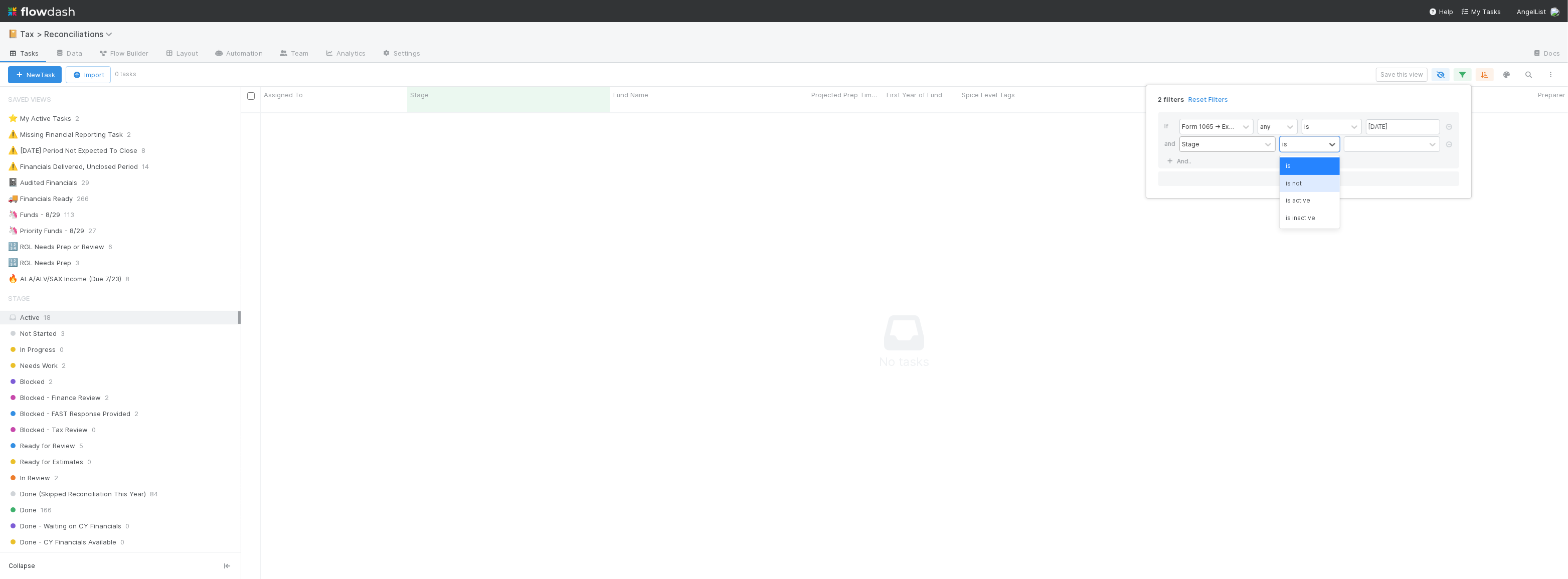
drag, startPoint x: 1319, startPoint y: 186, endPoint x: 1365, endPoint y: 152, distance: 57.2
click at [1319, 186] on div "is not" at bounding box center [1309, 184] width 60 height 17
click at [1365, 147] on div at bounding box center [1385, 144] width 81 height 15
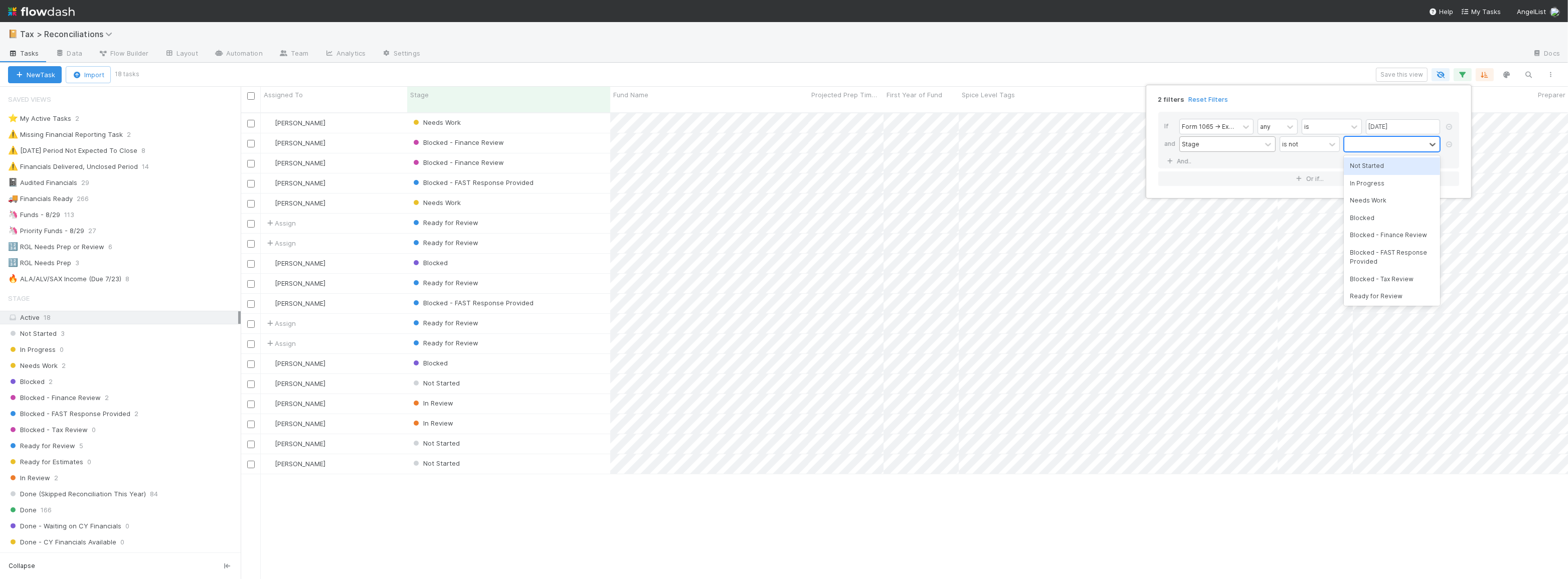
scroll to position [468, 1320]
type input "BL"
click at [1377, 173] on div "Blocked" at bounding box center [1392, 166] width 96 height 17
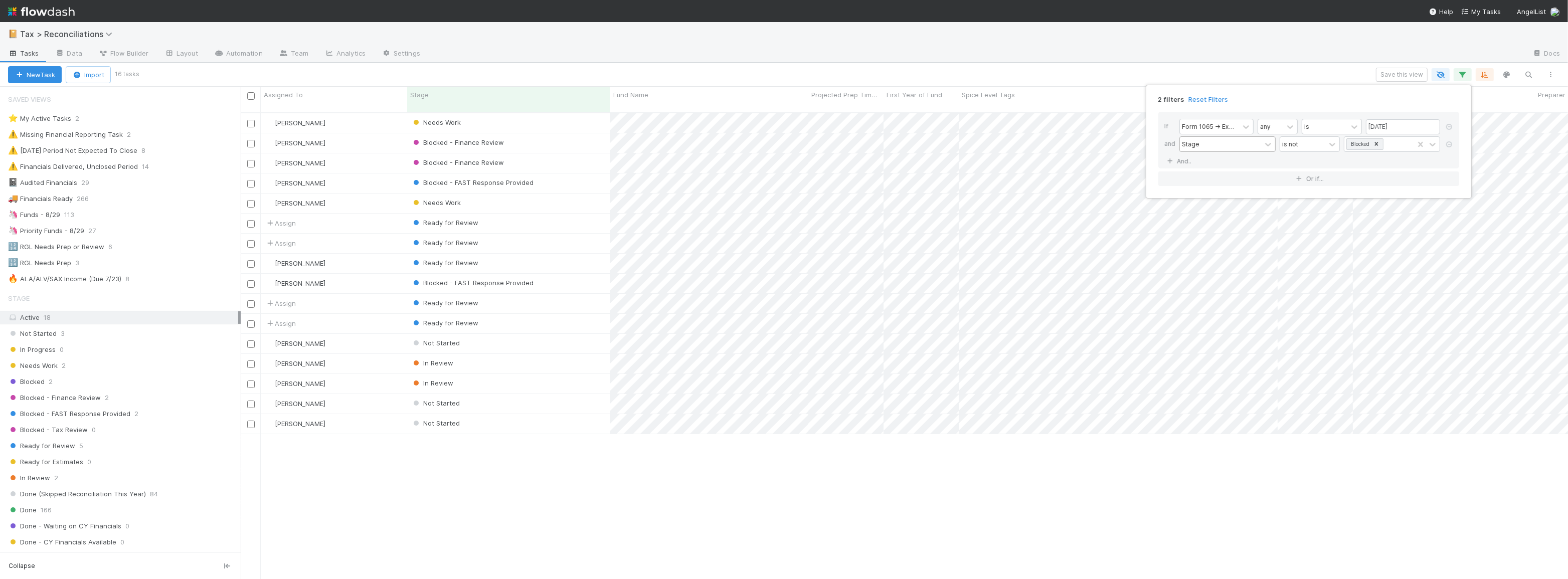
click at [761, 76] on div "2 filters Reset Filters If Form 1065 -> Expected K1s Release Date any is 08/29/…" at bounding box center [784, 289] width 1568 height 579
click at [250, 320] on input "checkbox" at bounding box center [251, 324] width 7 height 7
click at [248, 300] on input "checkbox" at bounding box center [251, 304] width 7 height 7
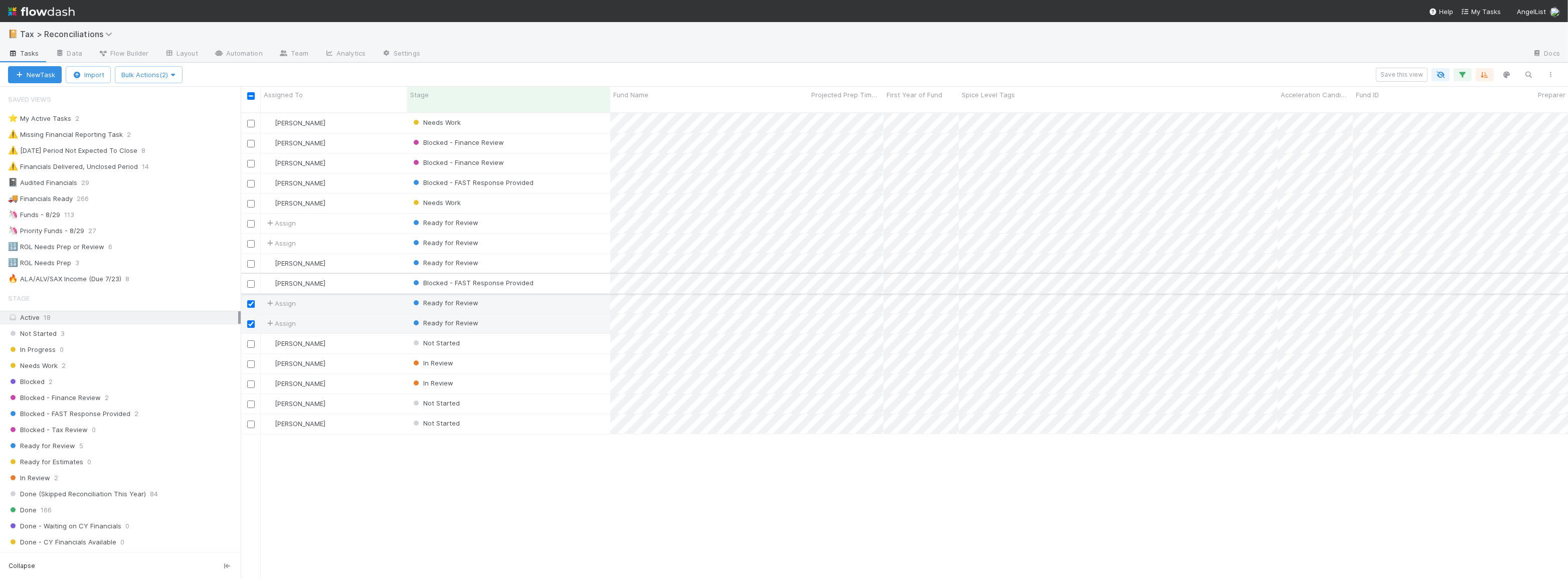
click at [250, 281] on input "checkbox" at bounding box center [251, 284] width 7 height 7
click at [250, 261] on input "checkbox" at bounding box center [251, 264] width 7 height 7
click at [250, 240] on input "checkbox" at bounding box center [251, 244] width 7 height 7
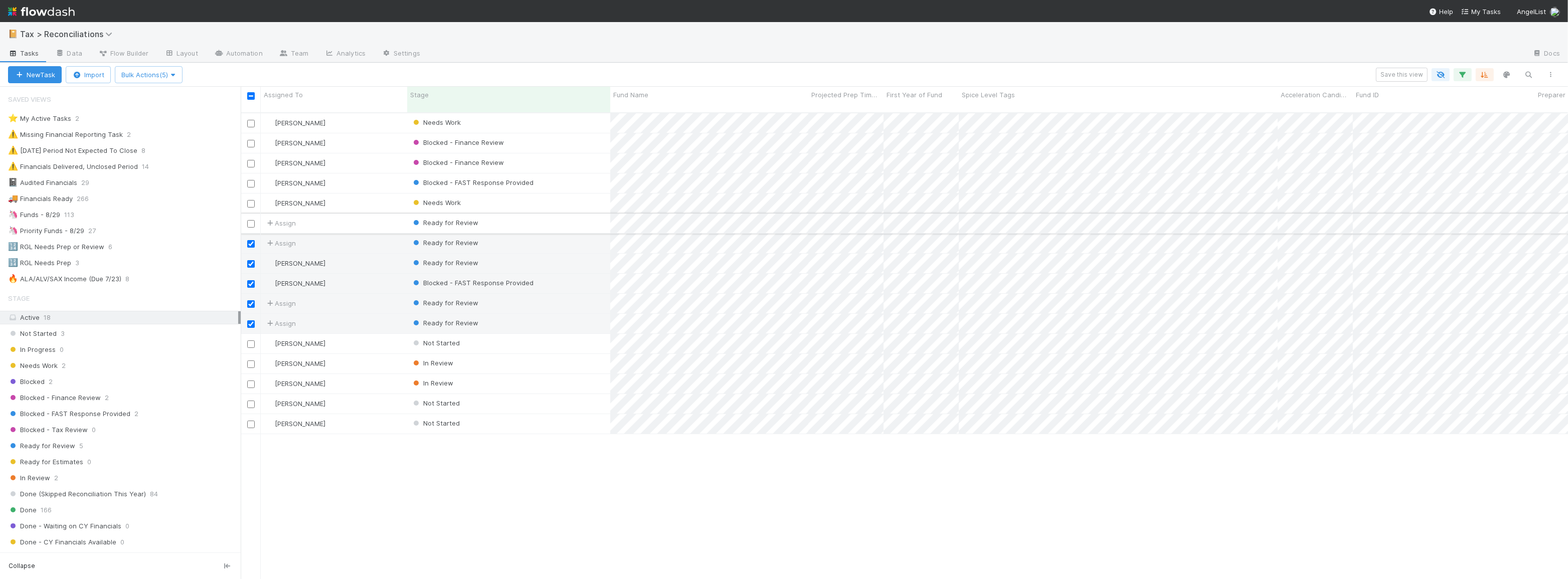
click at [251, 220] on input "checkbox" at bounding box center [251, 224] width 7 height 7
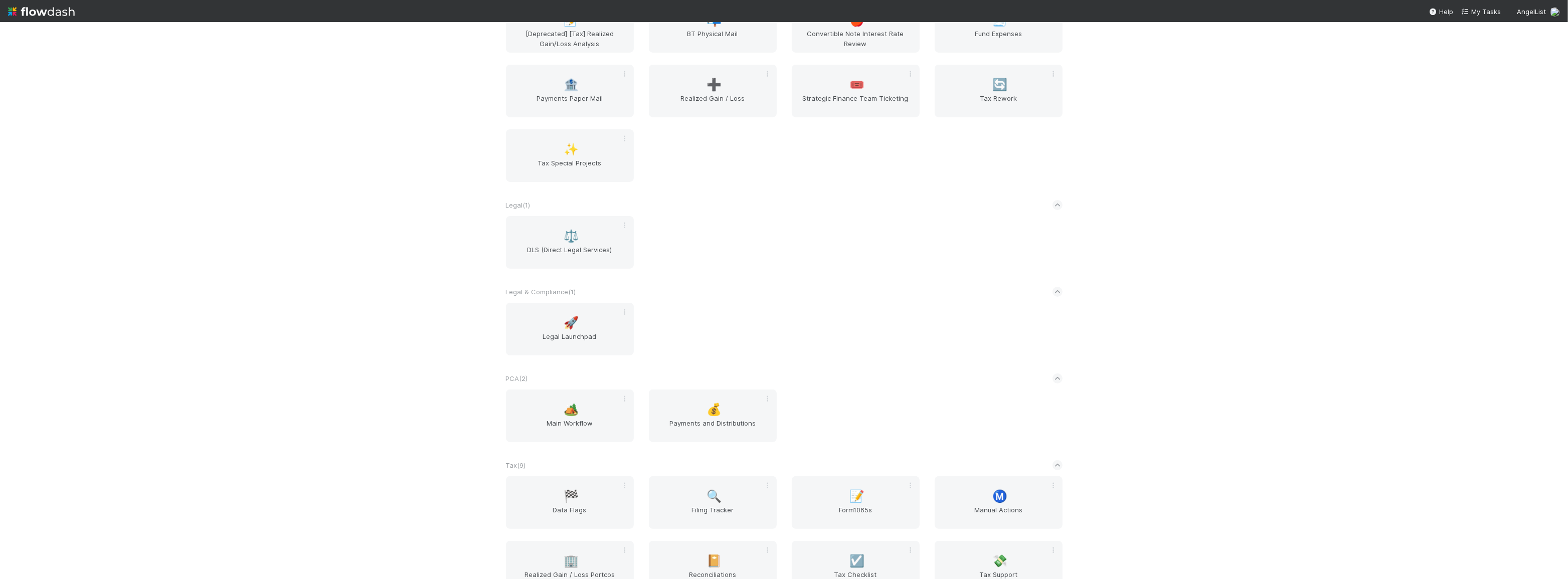
scroll to position [684, 0]
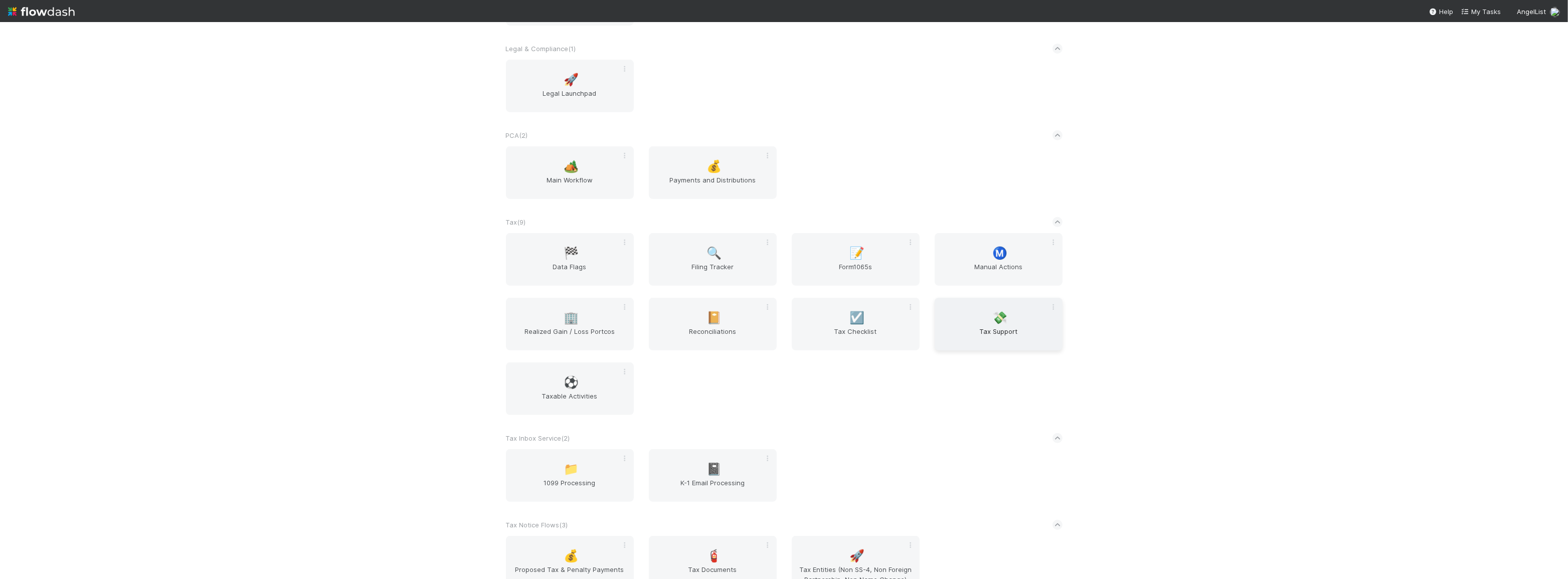
click at [993, 320] on span "💸" at bounding box center [999, 318] width 15 height 13
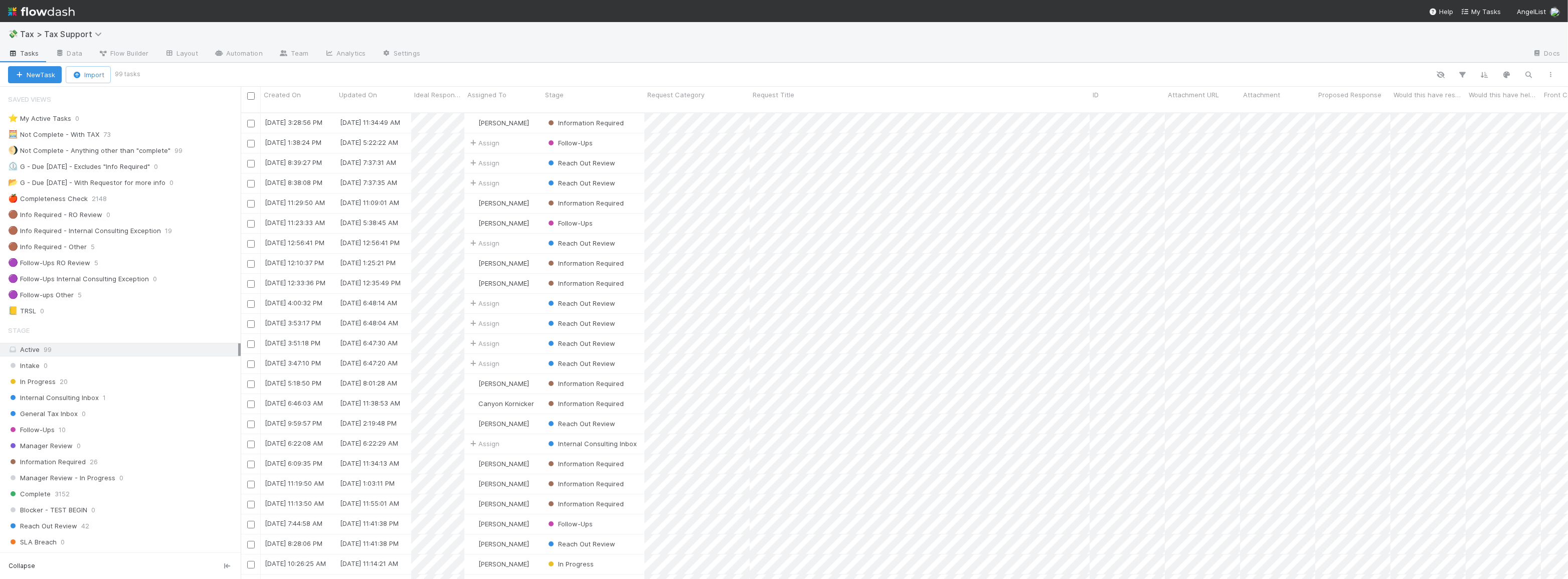
scroll to position [468, 1320]
